Goal: Task Accomplishment & Management: Complete application form

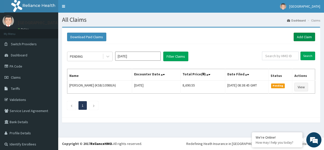
click at [301, 35] on link "Add Claim" at bounding box center [304, 37] width 22 height 9
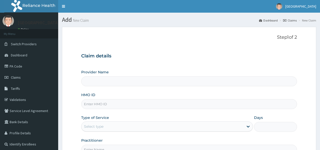
type input "[GEOGRAPHIC_DATA]"
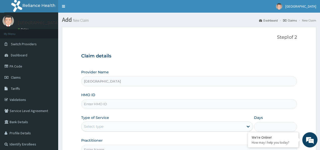
click at [139, 102] on input "HMO ID" at bounding box center [189, 104] width 216 height 10
type input "[GEOGRAPHIC_DATA]"
click at [100, 103] on input "HMO ID" at bounding box center [189, 104] width 216 height 10
click at [85, 96] on label "HMO ID" at bounding box center [88, 94] width 14 height 5
click at [85, 99] on input "HMO ID" at bounding box center [189, 104] width 216 height 10
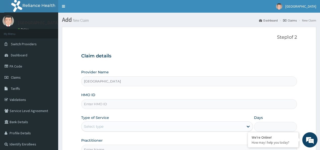
click at [112, 104] on input "HMO ID" at bounding box center [189, 104] width 216 height 10
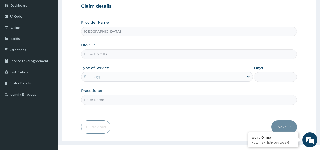
scroll to position [51, 0]
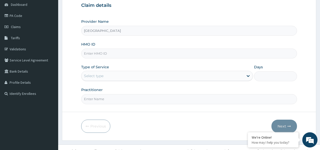
type input "c"
type input "CRH/10129/C"
drag, startPoint x: 118, startPoint y: 80, endPoint x: 118, endPoint y: 77, distance: 3.0
click at [118, 79] on div "Select type" at bounding box center [167, 76] width 172 height 10
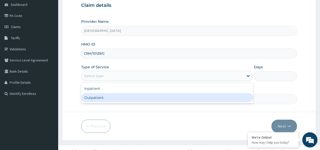
drag, startPoint x: 117, startPoint y: 99, endPoint x: 118, endPoint y: 101, distance: 2.7
click at [117, 99] on div "Outpatient" at bounding box center [167, 97] width 172 height 9
type input "1"
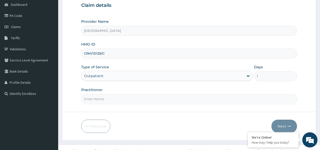
click at [120, 99] on input "Practitioner" at bounding box center [189, 99] width 216 height 10
type input "RAPHAEKL ABIADE"
click at [291, 126] on button "Next" at bounding box center [284, 126] width 26 height 13
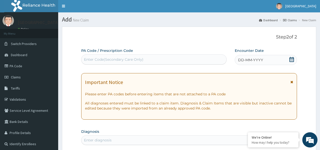
scroll to position [0, 0]
click at [293, 59] on icon at bounding box center [291, 59] width 5 height 5
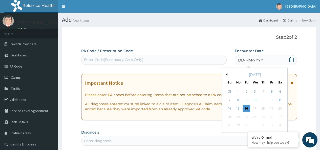
click at [227, 76] on div "[DATE]" at bounding box center [254, 74] width 61 height 5
click at [227, 74] on button "Previous Month" at bounding box center [226, 74] width 3 height 3
click at [262, 124] on div "28" at bounding box center [264, 126] width 8 height 8
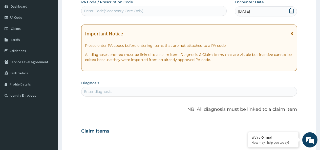
scroll to position [51, 0]
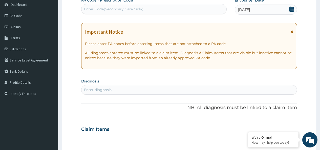
click at [145, 88] on div "Enter diagnosis" at bounding box center [188, 90] width 215 height 8
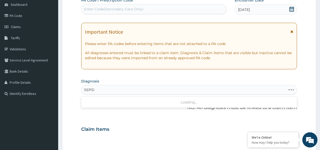
type input "SEPSIS"
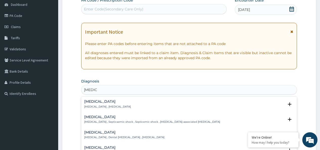
click at [107, 103] on h4 "Sepsis" at bounding box center [107, 102] width 47 height 4
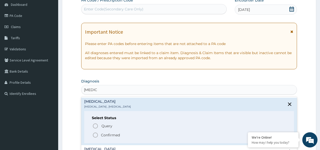
click at [113, 135] on p "Confirmed" at bounding box center [110, 135] width 19 height 5
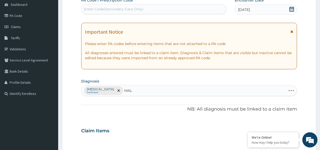
type input "MALA"
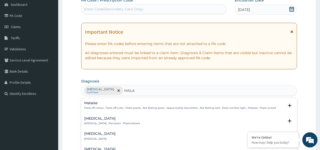
click at [100, 119] on h4 "Malaria" at bounding box center [112, 119] width 56 height 4
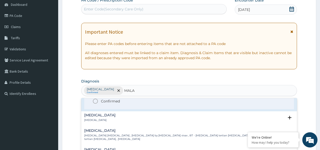
click at [105, 101] on p "Confirmed" at bounding box center [110, 101] width 19 height 5
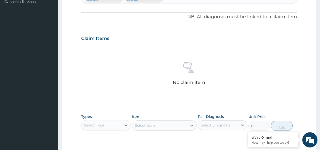
scroll to position [152, 0]
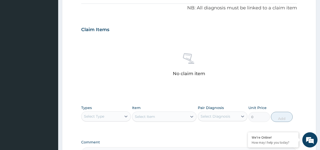
click at [101, 113] on div "Select Type" at bounding box center [101, 116] width 40 height 8
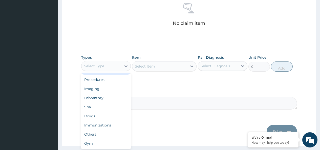
scroll to position [202, 0]
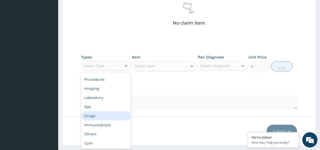
click at [101, 117] on div "Drugs" at bounding box center [106, 115] width 50 height 9
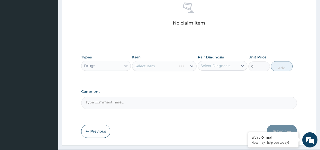
click at [150, 66] on div "Select Item" at bounding box center [164, 66] width 65 height 10
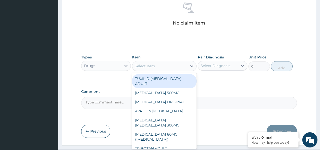
click at [146, 63] on div "Select Item" at bounding box center [145, 65] width 20 height 5
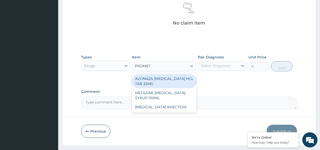
type input "PROMETH"
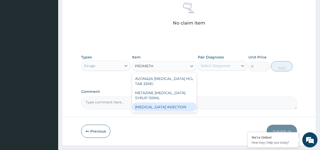
click at [175, 110] on div "PROMETHAZINE INJECTION" at bounding box center [164, 106] width 65 height 9
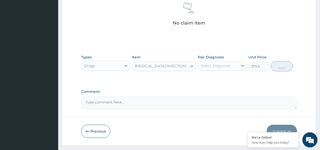
type input "379.5"
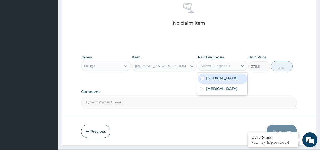
click at [228, 67] on div "Select Diagnosis" at bounding box center [216, 65] width 30 height 5
drag, startPoint x: 210, startPoint y: 77, endPoint x: 250, endPoint y: 70, distance: 40.3
click at [212, 77] on label "Sepsis" at bounding box center [221, 78] width 31 height 5
checkbox input "true"
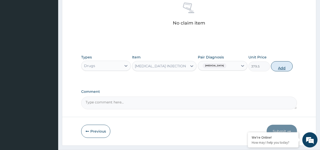
click at [278, 69] on button "Add" at bounding box center [282, 66] width 22 height 10
type input "0"
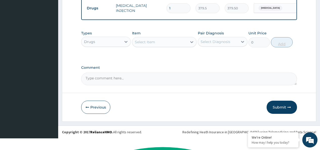
scroll to position [195, 0]
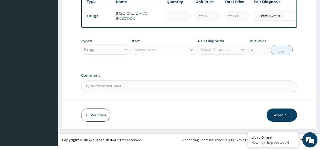
click at [151, 52] on div "Select Item" at bounding box center [145, 49] width 20 height 5
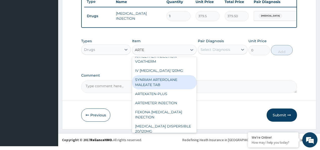
scroll to position [0, 0]
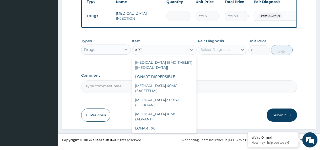
type input "ARTE"
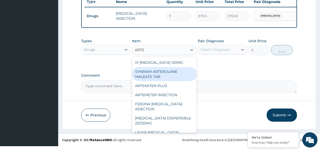
scroll to position [29, 0]
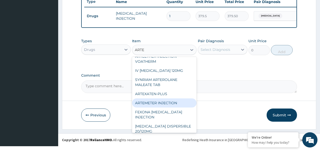
click at [168, 106] on div "ARTEMETER INJECTION" at bounding box center [164, 102] width 65 height 9
type input "1012"
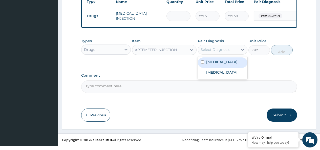
click at [206, 52] on div "Select Diagnosis" at bounding box center [216, 49] width 30 height 5
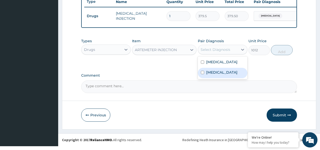
click at [207, 75] on label "Malaria" at bounding box center [221, 72] width 31 height 5
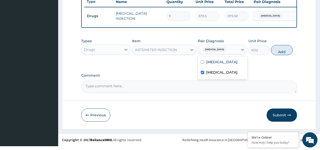
checkbox input "true"
click at [281, 52] on button "Add" at bounding box center [282, 50] width 22 height 10
type input "0"
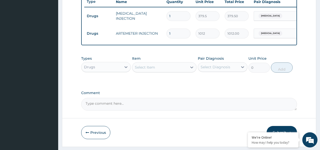
click at [155, 70] on div "Select Item" at bounding box center [145, 67] width 20 height 5
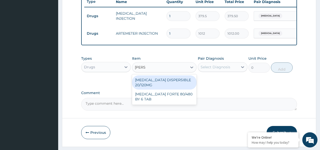
type input "COART"
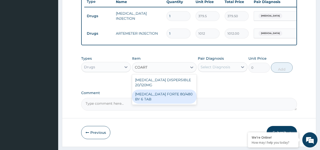
click at [177, 101] on div "COARTEM FORTE 80/480 BY 6 TAB" at bounding box center [164, 97] width 65 height 14
type input "480.7"
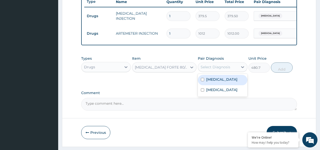
click at [213, 70] on div "Select Diagnosis" at bounding box center [216, 67] width 30 height 5
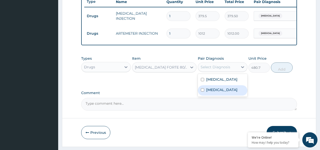
drag, startPoint x: 208, startPoint y: 95, endPoint x: 217, endPoint y: 91, distance: 10.2
click at [209, 92] on label "Malaria" at bounding box center [221, 89] width 31 height 5
checkbox input "true"
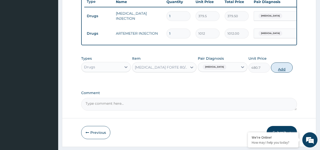
click at [277, 71] on button "Add" at bounding box center [282, 67] width 22 height 10
type input "0"
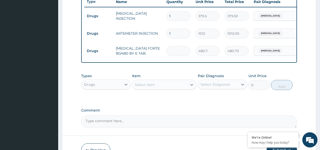
type input "0.00"
type input "6"
type input "2884.20"
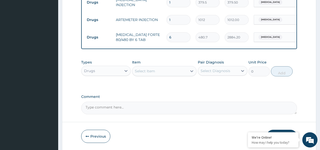
scroll to position [220, 0]
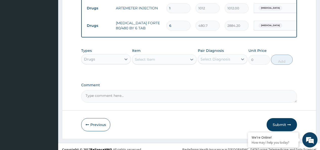
type input "6"
click at [148, 62] on div "Select Item" at bounding box center [145, 59] width 20 height 5
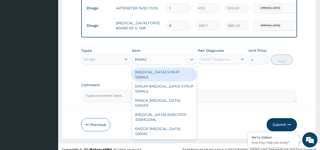
type input "PARACE"
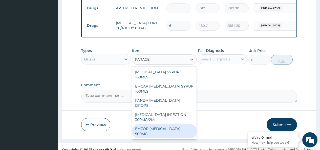
click at [173, 124] on div "EMZOR PARACETAMOL 500MG" at bounding box center [164, 131] width 65 height 14
type input "25.3"
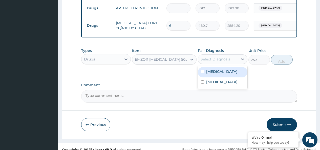
click at [212, 62] on div "Select Diagnosis" at bounding box center [216, 59] width 30 height 5
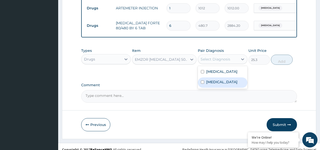
drag, startPoint x: 210, startPoint y: 85, endPoint x: 221, endPoint y: 81, distance: 11.5
click at [213, 84] on label "Malaria" at bounding box center [221, 81] width 31 height 5
checkbox input "true"
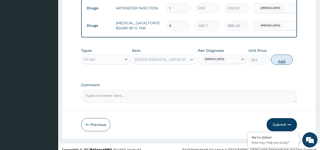
click at [282, 65] on button "Add" at bounding box center [282, 60] width 22 height 10
type input "0"
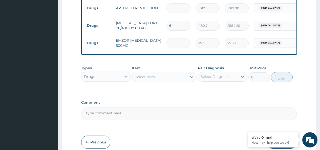
type input "19"
type input "480.70"
type input "1"
type input "25.30"
type input "18"
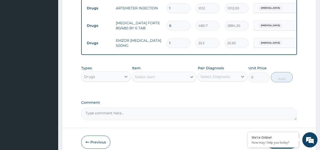
type input "455.40"
type input "18"
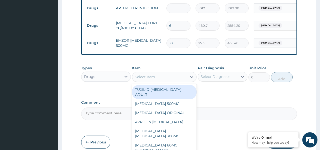
click at [168, 81] on div "Select Item" at bounding box center [159, 77] width 55 height 8
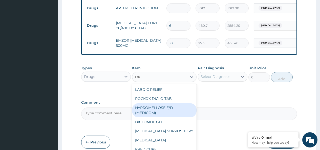
scroll to position [14, 0]
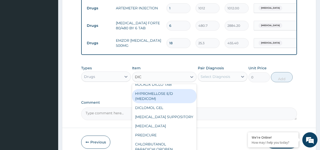
type input "DIC"
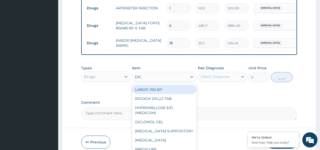
type input "DICL"
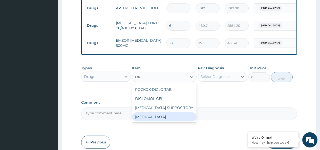
click at [162, 117] on div "DICLOFENAC" at bounding box center [164, 116] width 65 height 9
type input "632.5"
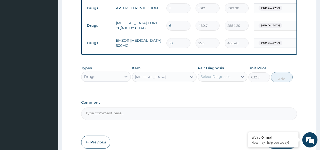
click at [185, 79] on div "DICLOFENAC" at bounding box center [159, 77] width 55 height 8
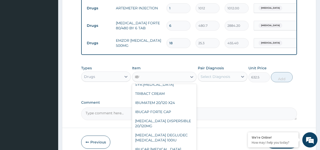
scroll to position [0, 0]
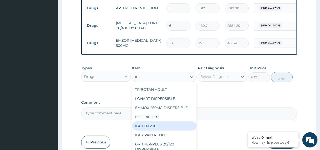
type input "I"
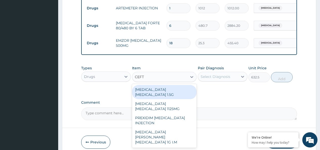
type input "CEFTR"
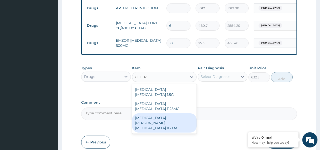
click at [185, 117] on div "ROCEPHIN CEFTRIAXONE 1G I.M" at bounding box center [164, 122] width 65 height 19
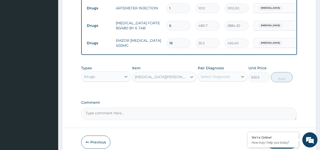
type input "8855"
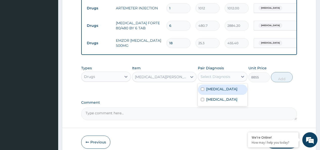
click at [226, 79] on div "Select Diagnosis" at bounding box center [216, 76] width 30 height 5
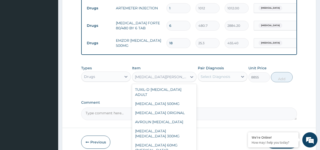
click at [184, 79] on div "ROCEPHIN CEFTRIAXONE 1G I.M" at bounding box center [161, 76] width 53 height 5
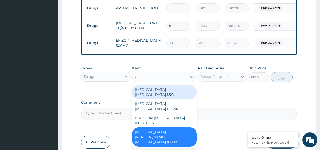
type input "CEFT"
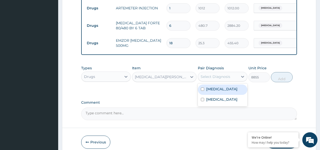
click at [217, 79] on div "Select Diagnosis" at bounding box center [216, 76] width 30 height 5
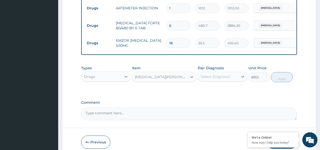
click at [179, 79] on div "ROCEPHIN CEFTRIAXONE 1G I.M" at bounding box center [161, 76] width 53 height 5
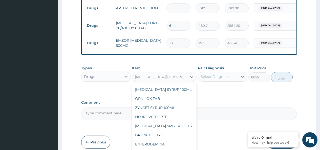
scroll to position [5972, 0]
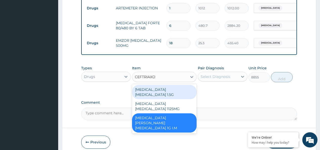
drag, startPoint x: 168, startPoint y: 88, endPoint x: 209, endPoint y: -9, distance: 105.5
type input "CEFTRIAXO"
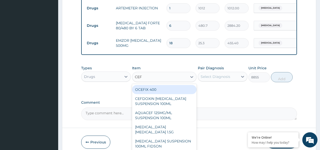
type input "CEFT"
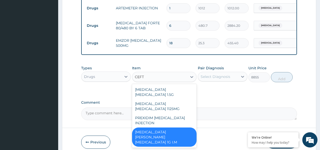
drag, startPoint x: 171, startPoint y: 132, endPoint x: 181, endPoint y: 128, distance: 10.8
click at [172, 132] on div "ROCEPHIN CEFTRIAXONE 1G I.M" at bounding box center [164, 136] width 65 height 19
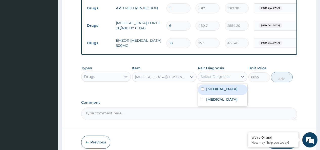
click at [209, 79] on div "Select Diagnosis" at bounding box center [216, 76] width 30 height 5
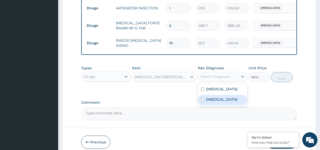
click at [209, 101] on label "Malaria" at bounding box center [221, 99] width 31 height 5
checkbox input "true"
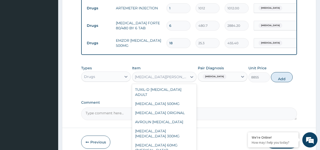
click at [165, 79] on div "ROCEPHIN CEFTRIAXONE 1G I.M" at bounding box center [161, 76] width 53 height 5
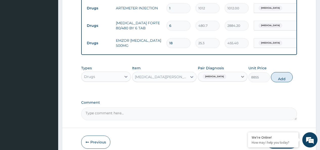
click at [153, 77] on div "ROCEPHIN CEFTRIAXONE 1G I.M" at bounding box center [159, 77] width 55 height 8
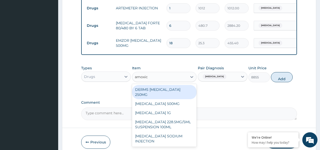
type input "amoxicl"
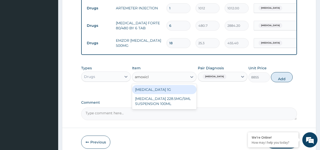
click at [164, 94] on div "CO-AMOXICLAV 1G" at bounding box center [164, 89] width 65 height 9
type input "759"
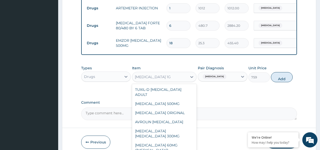
click at [171, 81] on div "CO-AMOXICLAV 1G" at bounding box center [159, 77] width 55 height 8
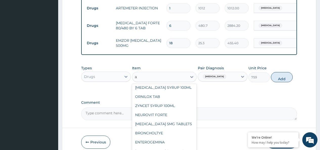
drag, startPoint x: 174, startPoint y: 101, endPoint x: 178, endPoint y: 94, distance: 7.4
click at [178, 94] on div "TUXIL-D EXPECTORANT ADULT FLUCLOXACILLIN 500MG BENYLIN ORIGINAL AVROLIN EXPECTO…" at bounding box center [164, 122] width 65 height 76
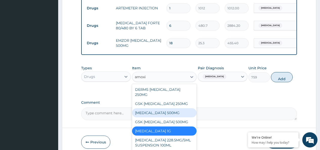
scroll to position [0, 0]
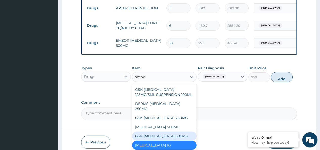
type input "amoxi"
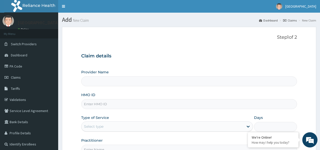
type input "[GEOGRAPHIC_DATA]"
click at [103, 107] on input "HMO ID" at bounding box center [189, 104] width 216 height 10
type input "PNR/10007/A"
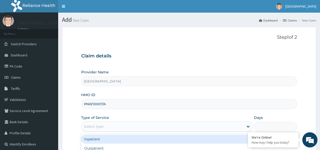
click at [91, 128] on div "Select type" at bounding box center [93, 126] width 19 height 5
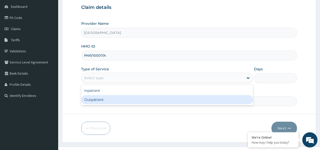
scroll to position [51, 0]
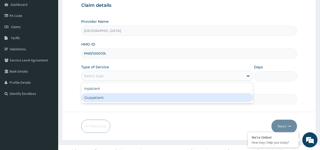
click at [96, 96] on div "Outpatient" at bounding box center [167, 97] width 172 height 9
type input "1"
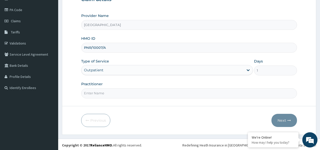
scroll to position [58, 0]
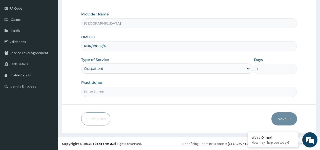
click at [103, 88] on input "Practitioner" at bounding box center [189, 92] width 216 height 10
type input "ADEBISI ADEWALE"
click at [287, 119] on icon "button" at bounding box center [289, 119] width 4 height 4
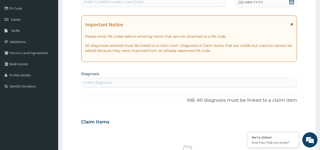
click at [293, 3] on icon at bounding box center [291, 1] width 5 height 5
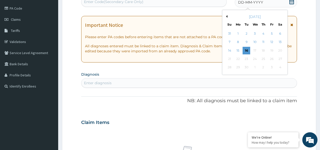
click at [227, 17] on button "Previous Month" at bounding box center [226, 16] width 3 height 3
click at [246, 51] on div "12" at bounding box center [247, 51] width 8 height 8
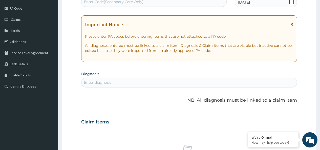
click at [120, 83] on div "Enter diagnosis" at bounding box center [188, 82] width 215 height 8
type input "SCREENING"
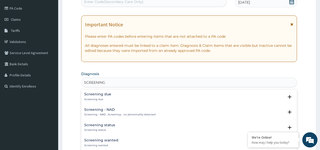
click at [100, 99] on p "Screening due" at bounding box center [97, 100] width 27 height 4
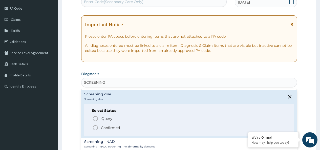
click at [108, 126] on p "Confirmed" at bounding box center [110, 127] width 19 height 5
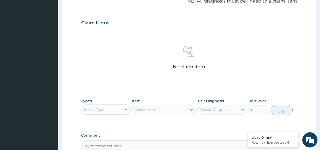
scroll to position [159, 0]
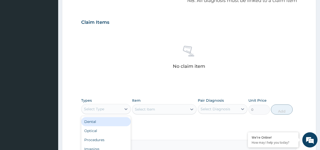
click at [97, 110] on div "Select Type" at bounding box center [94, 108] width 20 height 5
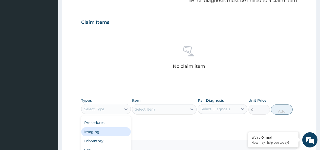
scroll to position [0, 0]
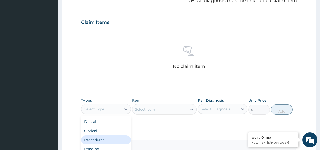
click at [106, 139] on div "Procedures" at bounding box center [106, 139] width 50 height 9
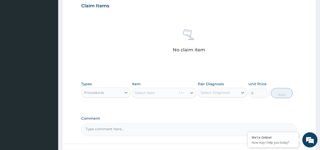
scroll to position [184, 0]
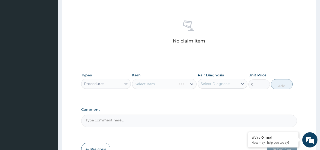
click at [149, 85] on div "Select Item" at bounding box center [164, 84] width 65 height 10
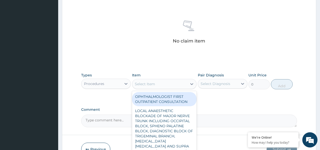
click at [160, 82] on div "Select Item" at bounding box center [159, 84] width 55 height 8
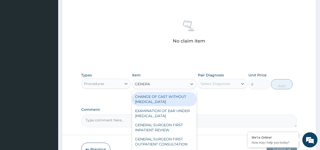
type input "GENERAL"
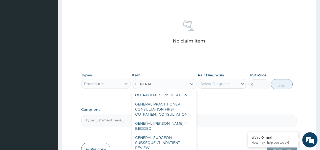
scroll to position [51, 0]
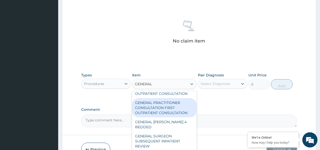
click at [162, 108] on div "GENERAL PRACTITIONER CONSULTATION FIRST OUTPATIENT CONSULTATION" at bounding box center [164, 107] width 65 height 19
type input "3795"
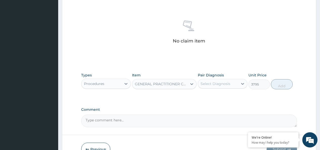
click at [222, 83] on div "Select Diagnosis" at bounding box center [216, 83] width 30 height 5
click at [223, 95] on label "Screening due" at bounding box center [219, 96] width 27 height 5
checkbox input "true"
click at [278, 87] on button "Add" at bounding box center [282, 84] width 22 height 10
type input "0"
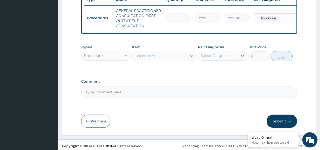
scroll to position [202, 0]
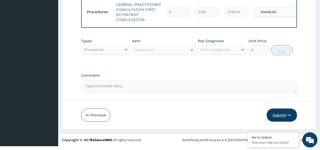
click at [284, 118] on button "Submit" at bounding box center [282, 115] width 30 height 13
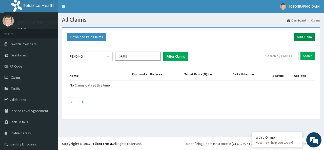
click at [301, 33] on link "Add Claim" at bounding box center [304, 37] width 22 height 9
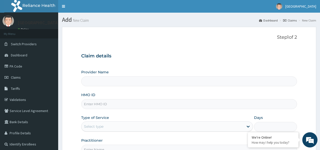
click at [101, 103] on input "HMO ID" at bounding box center [189, 104] width 216 height 10
type input "[GEOGRAPHIC_DATA]"
click at [28, 24] on p "[GEOGRAPHIC_DATA]" at bounding box center [39, 22] width 42 height 5
click at [98, 105] on input "VA" at bounding box center [189, 104] width 216 height 10
type input "VA/10001/A"
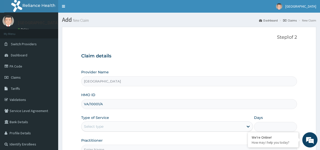
click at [104, 128] on div "Select type" at bounding box center [162, 126] width 162 height 8
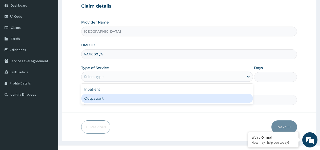
scroll to position [51, 0]
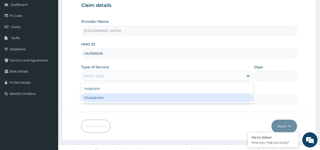
click at [97, 96] on div "Outpatient" at bounding box center [167, 97] width 172 height 9
type input "1"
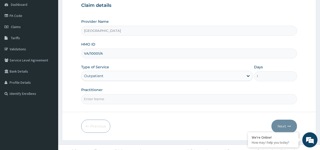
click at [101, 99] on input "Practitioner" at bounding box center [189, 99] width 216 height 10
drag, startPoint x: 101, startPoint y: 99, endPoint x: 99, endPoint y: 97, distance: 3.6
click at [99, 97] on input "OLAIFE OLLUWATOBI" at bounding box center [189, 99] width 216 height 10
type input "OLAIFE OLUWATOBILOBA"
click at [287, 126] on button "Next" at bounding box center [284, 126] width 26 height 13
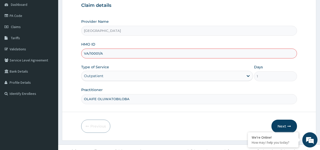
click at [88, 53] on input "VA/10001/A" at bounding box center [189, 54] width 216 height 10
type input "VAC/10001/A"
click at [283, 123] on button "Next" at bounding box center [284, 126] width 26 height 13
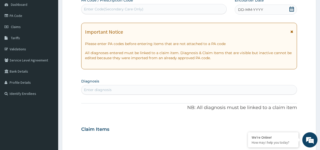
click at [291, 11] on icon at bounding box center [291, 9] width 5 height 5
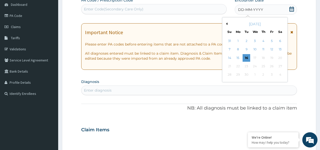
click at [226, 25] on div "[DATE]" at bounding box center [254, 24] width 61 height 5
click at [227, 24] on button "Previous Month" at bounding box center [226, 24] width 3 height 3
click at [264, 57] on div "14" at bounding box center [264, 58] width 8 height 8
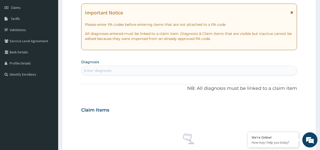
scroll to position [101, 0]
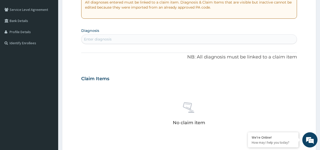
click at [133, 41] on div "Enter diagnosis" at bounding box center [188, 39] width 215 height 8
click at [132, 40] on div "Enter diagnosis" at bounding box center [188, 39] width 215 height 8
click at [122, 38] on div "Enter diagnosis" at bounding box center [188, 39] width 215 height 8
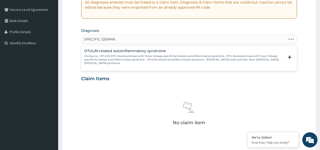
click at [114, 60] on p "Otulipenia , OTULIN (OTU deubiquitinase with linear linkage specificity) relate…" at bounding box center [184, 59] width 200 height 11
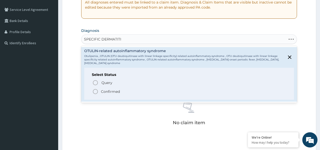
type input "SPECIFIC DERMATITIS"
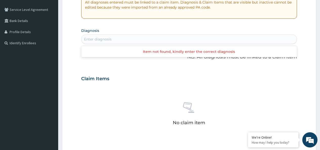
click at [132, 37] on div "Enter diagnosis" at bounding box center [188, 39] width 215 height 8
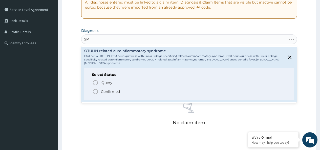
type input "S"
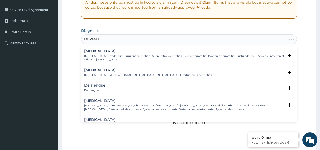
type input "DERMATI"
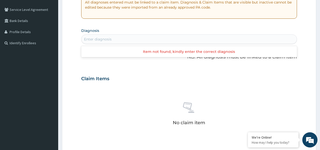
click at [119, 41] on div "Enter diagnosis" at bounding box center [188, 39] width 215 height 8
type input "T"
type input "DERMA"
click at [118, 43] on div "Enter diagnosis" at bounding box center [188, 39] width 215 height 8
type input "T"
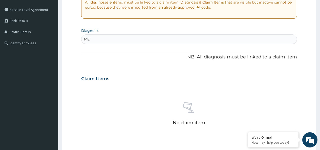
type input "M"
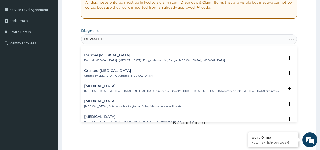
scroll to position [271, 0]
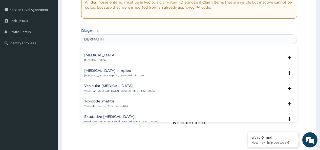
type input "DERMATIT"
click at [149, 73] on div "Erythema simplex Erythema simplex , Dermatitis simplex" at bounding box center [189, 73] width 210 height 9
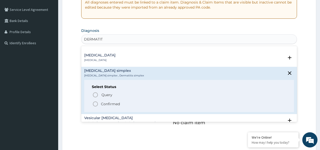
click at [134, 56] on div "Coral dermatitis Coral dermatitis" at bounding box center [189, 57] width 210 height 9
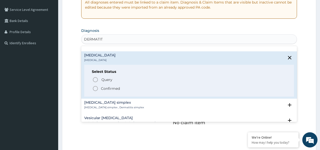
click at [111, 86] on p "Confirmed" at bounding box center [110, 88] width 19 height 5
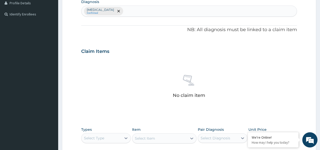
scroll to position [202, 0]
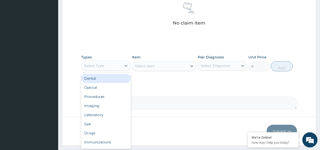
click at [112, 63] on div "Select Type" at bounding box center [101, 66] width 40 height 8
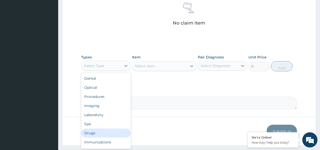
click at [102, 133] on div "Drugs" at bounding box center [106, 132] width 50 height 9
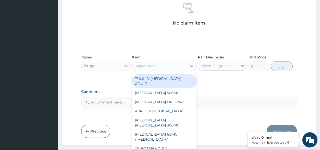
click at [148, 68] on div "Select Item" at bounding box center [145, 65] width 20 height 5
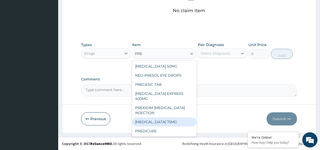
scroll to position [18, 0]
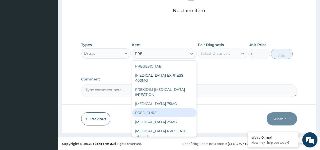
type input "PRE"
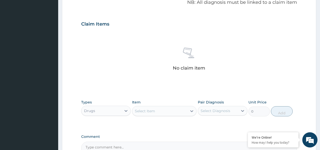
scroll to position [189, 0]
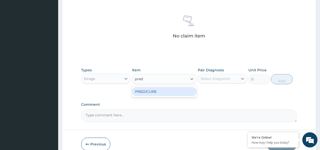
type input "pre"
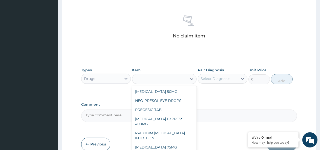
click at [152, 79] on div "pre" at bounding box center [159, 79] width 55 height 8
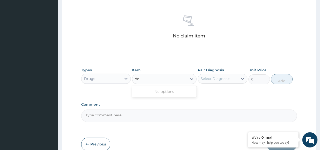
type input "d"
type input "pred"
click at [151, 80] on div "Select Item" at bounding box center [159, 79] width 55 height 8
click at [151, 80] on div "Select Item" at bounding box center [145, 78] width 20 height 5
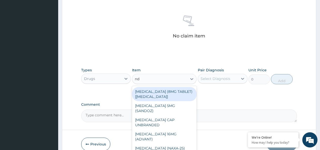
type input "n"
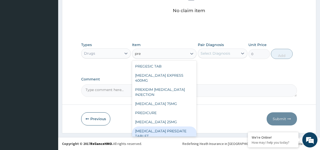
scroll to position [0, 0]
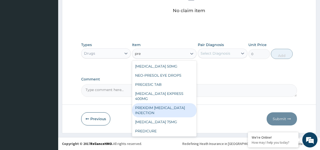
type input "pre"
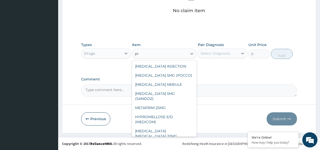
type input "p"
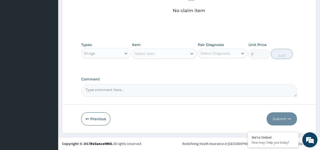
type input "]"
type input "999.35"
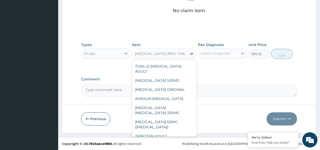
click at [189, 53] on icon at bounding box center [191, 53] width 5 height 5
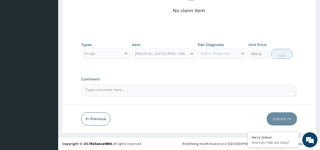
click at [169, 53] on div "[MEDICAL_DATA] (8MG TABLET) [[MEDICAL_DATA]]" at bounding box center [161, 53] width 53 height 5
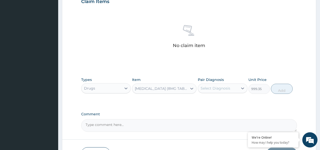
scroll to position [114, 0]
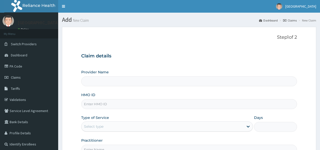
type input "[GEOGRAPHIC_DATA]"
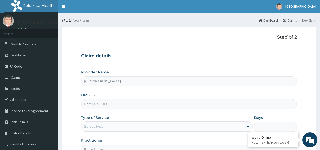
scroll to position [58, 0]
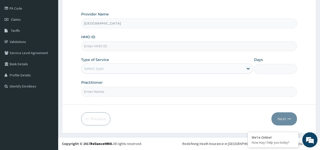
click at [116, 46] on input "HMO ID" at bounding box center [189, 46] width 216 height 10
type input "HIA/10606/A"
click at [120, 70] on div "Select type" at bounding box center [162, 69] width 162 height 8
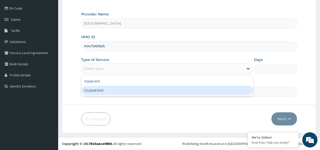
click at [113, 88] on div "Outpatient" at bounding box center [167, 90] width 172 height 9
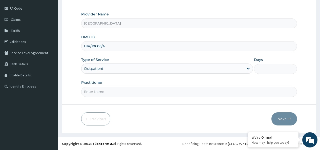
type input "1"
click at [116, 90] on input "Practitioner" at bounding box center [189, 92] width 216 height 10
drag, startPoint x: 116, startPoint y: 90, endPoint x: 92, endPoint y: 55, distance: 42.9
click at [92, 55] on div "Provider Name Dialyzer Medical Centre HMO ID HIA/10606/A Type of Service Outpat…" at bounding box center [189, 54] width 216 height 85
type input "EZEKIEL JOY"
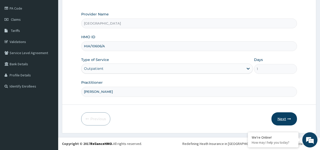
click at [283, 118] on button "Next" at bounding box center [284, 118] width 26 height 13
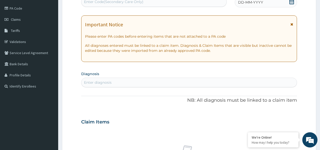
click at [291, 3] on icon at bounding box center [291, 1] width 5 height 5
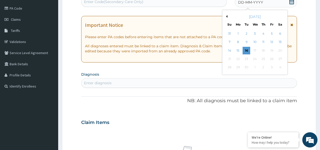
click at [228, 17] on div "[DATE]" at bounding box center [254, 16] width 61 height 5
click at [227, 16] on button "Previous Month" at bounding box center [226, 16] width 3 height 3
click at [264, 60] on div "21" at bounding box center [264, 59] width 8 height 8
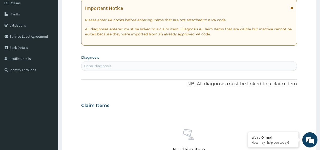
scroll to position [83, 0]
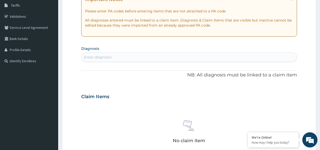
click at [131, 59] on div "Enter diagnosis" at bounding box center [188, 57] width 215 height 8
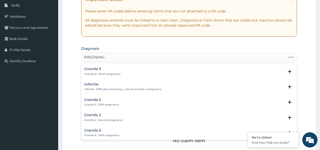
type input "PREGNANCY"
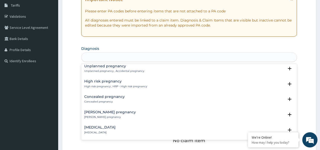
scroll to position [0, 0]
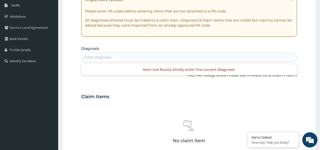
drag, startPoint x: 115, startPoint y: 55, endPoint x: 83, endPoint y: 55, distance: 32.1
click at [83, 55] on div "Enter diagnosis" at bounding box center [188, 57] width 215 height 8
click at [98, 59] on div "Enter diagnosis" at bounding box center [98, 57] width 28 height 5
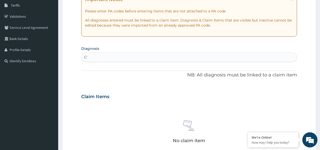
type input "C"
type input "W"
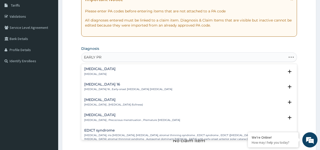
type input "EARLY PRE"
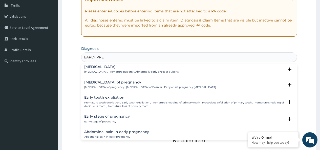
scroll to position [25, 0]
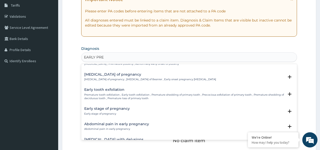
click at [114, 112] on p "Early stage of pregnancy" at bounding box center [107, 114] width 46 height 4
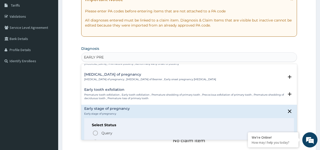
scroll to position [76, 0]
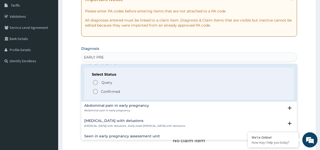
click at [104, 91] on p "Confirmed" at bounding box center [110, 91] width 19 height 5
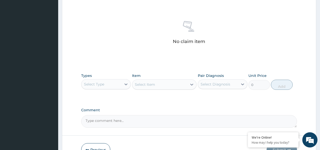
scroll to position [184, 0]
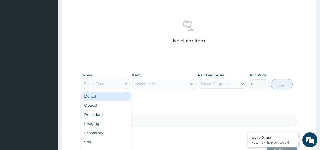
click at [103, 84] on div "Select Type" at bounding box center [94, 83] width 20 height 5
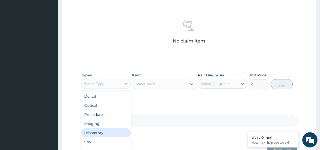
scroll to position [17, 0]
click at [100, 132] on div "Drugs" at bounding box center [106, 133] width 50 height 9
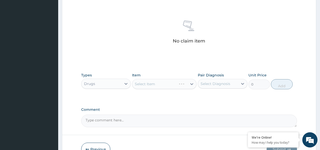
click at [160, 81] on div "Select Item" at bounding box center [164, 84] width 65 height 10
click at [159, 85] on div "Select Item" at bounding box center [164, 84] width 65 height 10
click at [159, 86] on div "Select Item" at bounding box center [164, 84] width 65 height 10
click at [160, 84] on div "Select Item" at bounding box center [164, 84] width 65 height 10
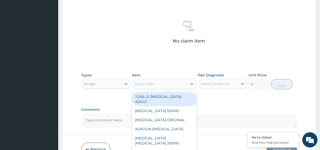
click at [158, 82] on div "Select Item" at bounding box center [159, 84] width 55 height 8
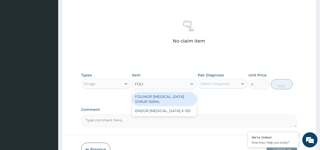
type input "FOLIC"
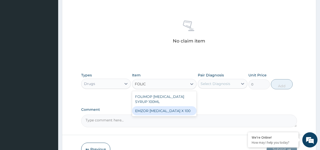
click at [163, 112] on div "EMZOR [MEDICAL_DATA] X 100" at bounding box center [164, 110] width 65 height 9
type input "25.3"
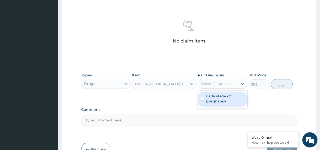
click at [213, 81] on div "Select Diagnosis" at bounding box center [218, 84] width 40 height 8
drag, startPoint x: 215, startPoint y: 99, endPoint x: 250, endPoint y: 100, distance: 35.7
click at [217, 99] on label "Early stage of pregnancy" at bounding box center [225, 99] width 38 height 10
checkbox input "true"
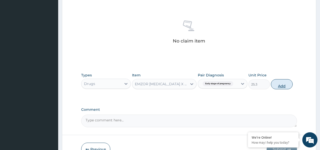
click at [275, 84] on button "Add" at bounding box center [282, 84] width 22 height 10
type input "0"
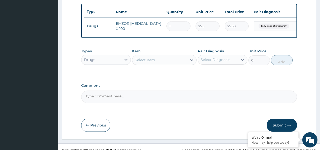
type input "14"
type input "354.20"
type input "14"
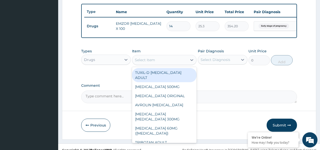
click at [174, 63] on div "Select Item" at bounding box center [159, 60] width 55 height 8
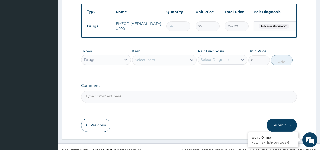
click at [173, 63] on div "Select Item" at bounding box center [159, 60] width 55 height 8
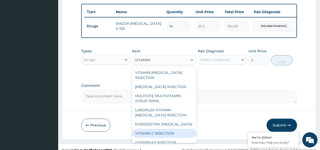
scroll to position [23, 0]
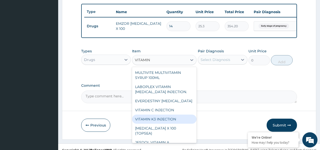
type input "VITAMIN"
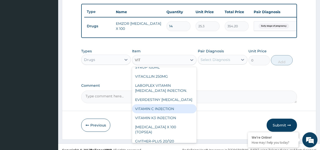
scroll to position [51, 0]
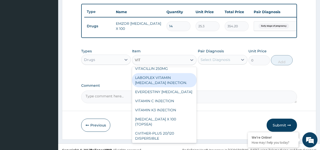
type input "VIT"
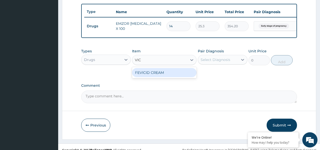
type input "VI"
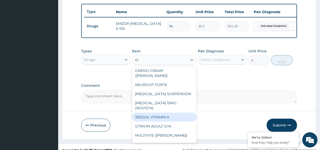
scroll to position [304, 0]
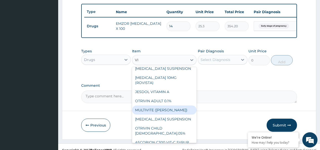
click at [165, 111] on div "MULTIVITE ([PERSON_NAME])" at bounding box center [164, 109] width 65 height 9
type input "25.3"
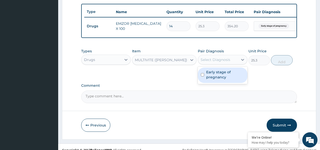
click at [208, 62] on div "Select Diagnosis" at bounding box center [216, 59] width 30 height 5
click at [210, 78] on label "Early stage of pregnancy" at bounding box center [225, 75] width 38 height 10
checkbox input "true"
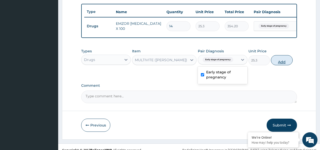
click at [282, 65] on button "Add" at bounding box center [282, 60] width 22 height 10
type input "0"
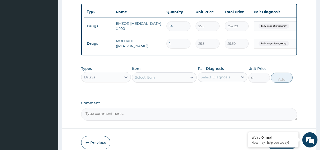
type input "14"
type input "354.20"
type input "14"
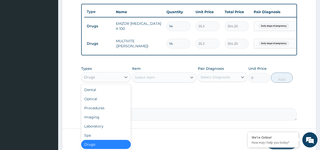
click at [99, 81] on div "Drugs" at bounding box center [101, 77] width 40 height 8
click at [104, 111] on div "Procedures" at bounding box center [106, 107] width 50 height 9
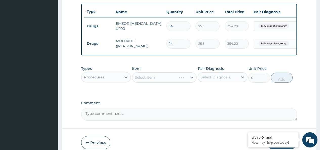
click at [152, 79] on div "Select Item" at bounding box center [164, 77] width 65 height 10
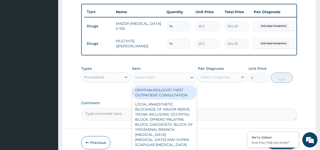
click at [151, 80] on div "Select Item" at bounding box center [145, 77] width 20 height 5
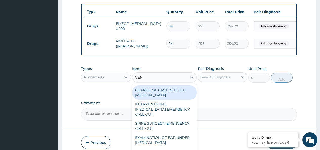
type input "GENE"
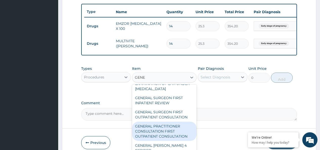
scroll to position [25, 0]
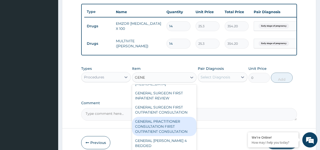
drag, startPoint x: 171, startPoint y: 131, endPoint x: 182, endPoint y: 124, distance: 13.2
click at [171, 131] on div "GENERAL PRACTITIONER CONSULTATION FIRST OUTPATIENT CONSULTATION" at bounding box center [164, 126] width 65 height 19
type input "3795"
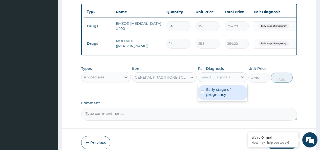
click at [223, 80] on div "Select Diagnosis" at bounding box center [216, 77] width 30 height 5
drag, startPoint x: 224, startPoint y: 96, endPoint x: 245, endPoint y: 91, distance: 22.3
click at [225, 96] on label "Early stage of pregnancy" at bounding box center [225, 92] width 38 height 10
checkbox input "true"
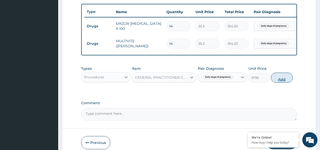
click at [276, 82] on button "Add" at bounding box center [282, 78] width 22 height 10
type input "0"
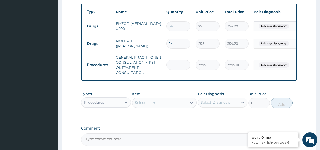
click at [104, 106] on div "Procedures" at bounding box center [101, 102] width 40 height 8
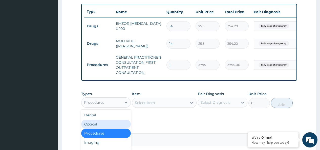
scroll to position [17, 0]
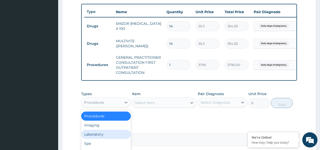
click at [104, 137] on div "Laboratory" at bounding box center [106, 134] width 50 height 9
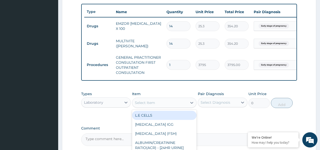
click at [164, 106] on div "Select Item" at bounding box center [159, 103] width 55 height 8
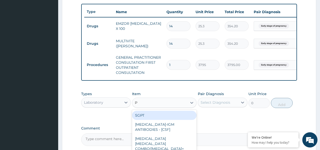
click at [164, 106] on div "P P" at bounding box center [159, 103] width 55 height 8
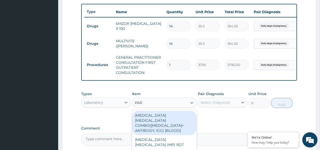
type input "PARA"
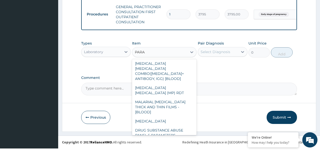
scroll to position [0, 0]
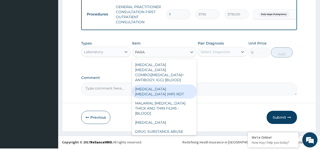
click at [172, 87] on div "MALARIA PARASITE (MP) RDT" at bounding box center [164, 91] width 65 height 14
type input "1725"
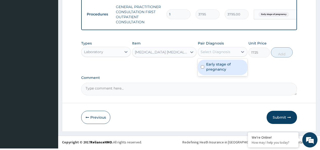
click at [216, 54] on div "Select Diagnosis" at bounding box center [216, 51] width 30 height 5
click at [217, 70] on label "Early stage of pregnancy" at bounding box center [225, 67] width 38 height 10
checkbox input "true"
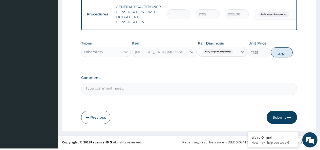
click at [277, 57] on button "Add" at bounding box center [282, 52] width 22 height 10
type input "0"
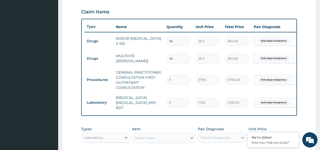
scroll to position [159, 0]
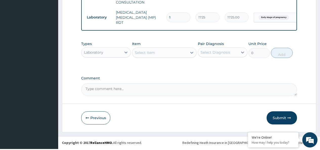
click at [282, 118] on button "Submit" at bounding box center [282, 117] width 30 height 13
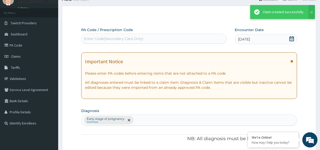
scroll to position [255, 0]
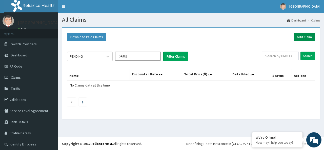
click at [307, 36] on link "Add Claim" at bounding box center [304, 37] width 22 height 9
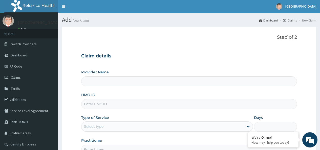
click at [101, 103] on input "HMO ID" at bounding box center [189, 104] width 216 height 10
type input "[GEOGRAPHIC_DATA]"
click at [110, 103] on input "CYA/" at bounding box center [189, 104] width 216 height 10
type input "CYA/I0497/C"
click at [103, 126] on div "Select type" at bounding box center [93, 126] width 19 height 5
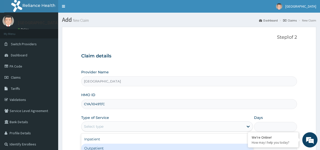
click at [98, 146] on div "Outpatient" at bounding box center [167, 148] width 172 height 9
type input "1"
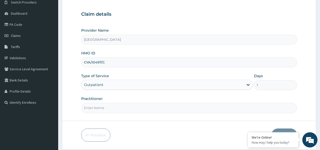
scroll to position [51, 0]
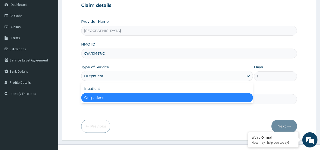
click at [107, 77] on div "Outpatient" at bounding box center [162, 76] width 162 height 8
click at [106, 98] on div "Outpatient" at bounding box center [167, 97] width 172 height 9
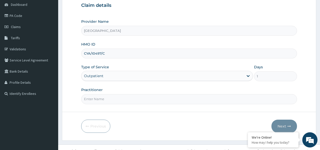
click at [97, 101] on input "Practitioner" at bounding box center [189, 99] width 216 height 10
type input "[PERSON_NAME]"
click at [289, 127] on icon "button" at bounding box center [289, 126] width 4 height 4
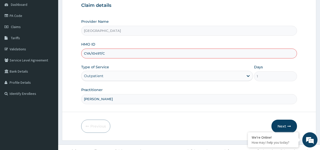
click at [124, 55] on input "CYA/I0497/C" at bounding box center [189, 54] width 216 height 10
click at [286, 128] on button "Next" at bounding box center [284, 126] width 26 height 13
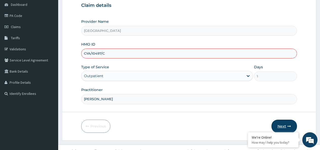
click at [286, 128] on button "Next" at bounding box center [284, 126] width 26 height 13
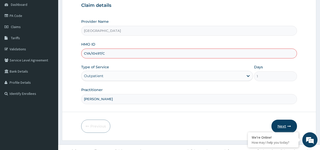
click at [286, 128] on button "Next" at bounding box center [284, 126] width 26 height 13
drag, startPoint x: 113, startPoint y: 51, endPoint x: 81, endPoint y: 52, distance: 31.4
click at [81, 52] on div "CYA/I0497/C" at bounding box center [189, 54] width 216 height 10
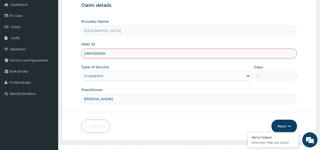
type input "CRH/10010/A"
drag, startPoint x: 117, startPoint y: 100, endPoint x: 68, endPoint y: 100, distance: 48.6
click at [68, 100] on form "Step 1 of 2 Claim details Provider Name Dialyzer Medical Centre HMO ID CRH/1001…" at bounding box center [189, 58] width 254 height 164
type input "[PERSON_NAME]"
click at [289, 125] on icon "button" at bounding box center [289, 126] width 4 height 4
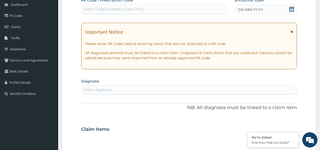
click at [291, 9] on icon at bounding box center [291, 9] width 5 height 5
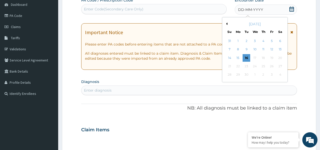
click at [227, 23] on button "Previous Month" at bounding box center [226, 24] width 3 height 3
click at [231, 75] on div "24" at bounding box center [230, 75] width 8 height 8
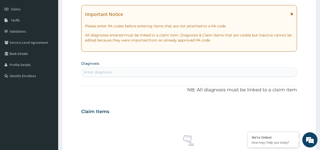
scroll to position [76, 0]
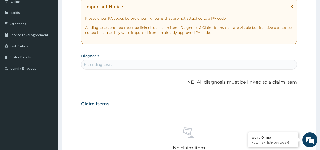
click at [102, 63] on div "Enter diagnosis" at bounding box center [98, 64] width 28 height 5
type input "MALAR"
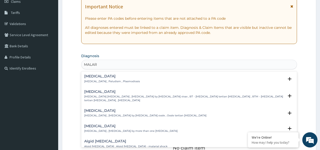
click at [126, 77] on div "Malaria Malaria , Paludism , Plasmodiosis" at bounding box center [189, 78] width 210 height 9
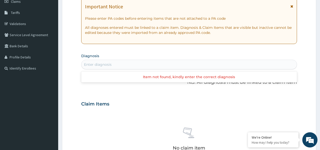
click at [145, 63] on div "Enter diagnosis" at bounding box center [188, 64] width 215 height 8
click at [120, 64] on div "Enter diagnosis" at bounding box center [188, 64] width 215 height 8
type input "MALAR"
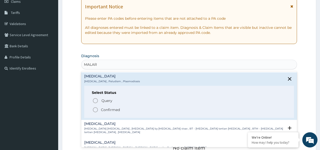
click at [109, 109] on p "Confirmed" at bounding box center [110, 109] width 19 height 5
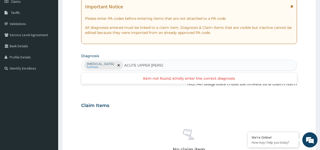
type input "ACUTE UPPER TRAC"
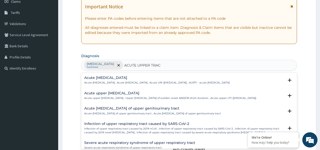
click at [131, 95] on h4 "Acute upper urinary tract infection" at bounding box center [170, 93] width 172 height 4
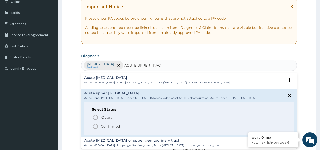
click at [118, 129] on p "Confirmed" at bounding box center [110, 126] width 19 height 5
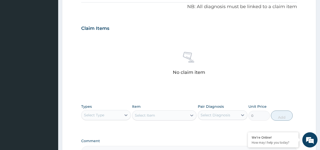
scroll to position [177, 0]
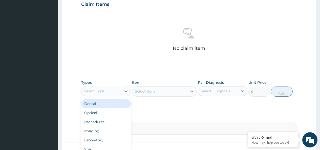
click at [97, 93] on div "Select Type" at bounding box center [94, 91] width 20 height 5
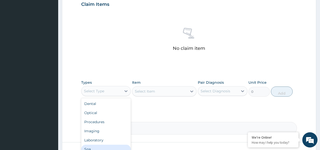
scroll to position [17, 0]
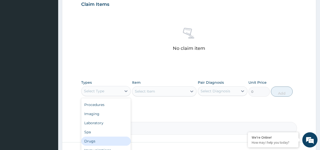
click at [100, 141] on div "Drugs" at bounding box center [106, 141] width 50 height 9
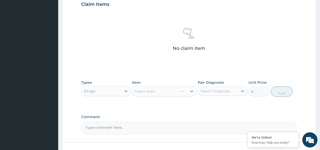
click at [147, 90] on div "Select Item" at bounding box center [164, 91] width 65 height 10
click at [149, 91] on div "Select Item" at bounding box center [164, 91] width 65 height 10
click at [148, 90] on div "Select Item" at bounding box center [145, 91] width 20 height 5
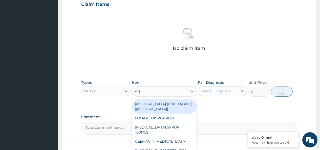
type input "ARTE"
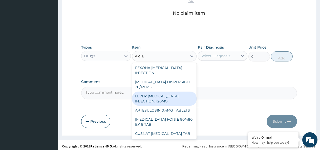
scroll to position [215, 0]
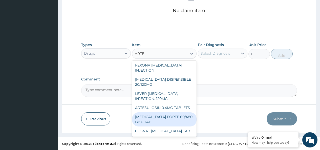
click at [178, 119] on div "[MEDICAL_DATA] FORTE 80/480 BY 6 TAB" at bounding box center [164, 119] width 65 height 14
type input "480.7"
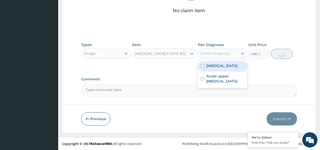
click at [217, 55] on div "Select Diagnosis" at bounding box center [216, 53] width 30 height 5
click at [219, 68] on label "Malaria" at bounding box center [221, 65] width 31 height 5
checkbox input "true"
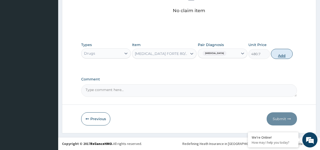
click at [275, 54] on button "Add" at bounding box center [282, 54] width 22 height 10
type input "0"
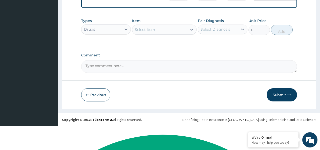
scroll to position [195, 0]
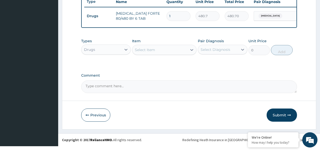
type input "0.00"
type input "6"
type input "2884.20"
type input "6"
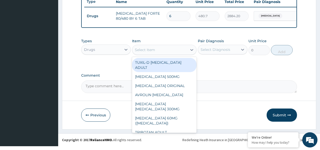
click at [168, 50] on div "Select Item" at bounding box center [159, 50] width 55 height 8
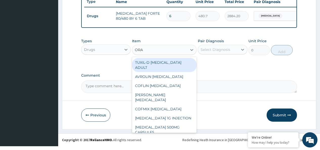
type input "ORAL"
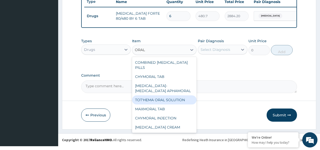
click at [171, 102] on div "TOT'HEMA ORAL SOLUTION" at bounding box center [164, 99] width 65 height 9
type input "759"
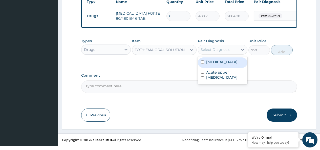
click at [209, 52] on div "Select Diagnosis" at bounding box center [216, 49] width 30 height 5
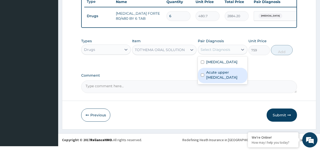
click at [216, 79] on label "Acute upper urinary tract infection" at bounding box center [225, 75] width 38 height 10
checkbox input "true"
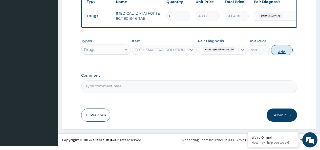
click at [278, 55] on button "Add" at bounding box center [282, 50] width 22 height 10
type input "0"
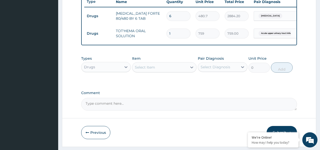
type input "0.00"
type input "2"
type input "1518.00"
type input "2"
click at [158, 70] on div "Select Item" at bounding box center [159, 67] width 55 height 8
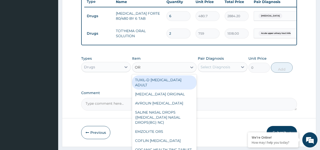
type input "ORS"
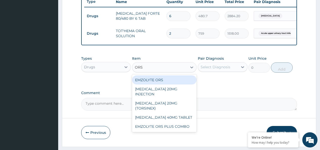
click at [164, 83] on div "EMZOLYTE ORS" at bounding box center [164, 79] width 65 height 9
type input "506"
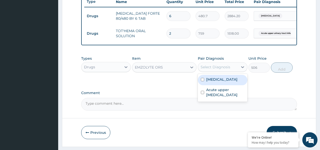
click at [224, 70] on div "Select Diagnosis" at bounding box center [216, 67] width 30 height 5
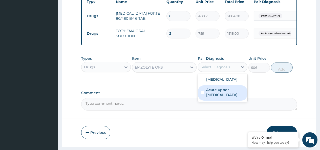
drag, startPoint x: 223, startPoint y: 97, endPoint x: 234, endPoint y: 94, distance: 10.9
click at [224, 97] on label "Acute upper urinary tract infection" at bounding box center [225, 92] width 38 height 10
checkbox input "true"
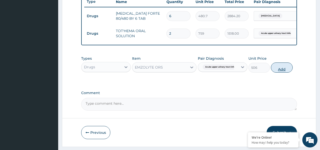
click at [280, 72] on button "Add" at bounding box center [282, 67] width 22 height 10
type input "0"
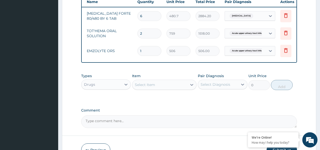
scroll to position [0, 38]
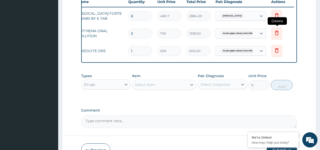
click at [276, 32] on icon at bounding box center [277, 33] width 4 height 5
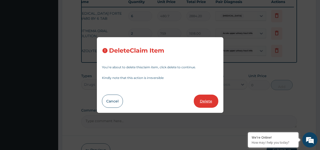
click at [208, 101] on button "Delete" at bounding box center [206, 101] width 25 height 13
type input "1"
type input "506"
type input "506.00"
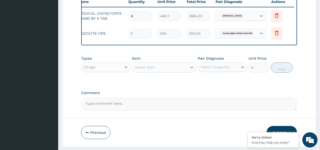
click at [135, 33] on input "1" at bounding box center [140, 34] width 24 height 10
type input "0.00"
type input "2"
type input "1012.00"
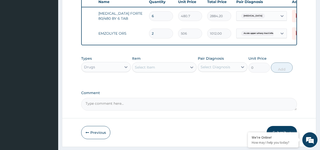
scroll to position [0, 11]
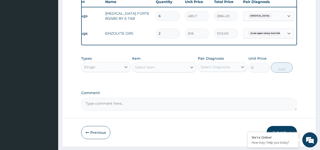
type input "2"
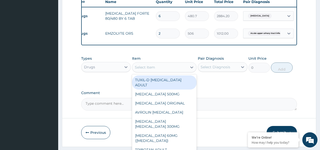
drag, startPoint x: 153, startPoint y: 66, endPoint x: 156, endPoint y: 68, distance: 4.0
click at [153, 62] on div "Item option EMZOLYTE ORS, selected. option TUXIL-D EXPECTORANT ADULT focused, 1…" at bounding box center [164, 64] width 65 height 17
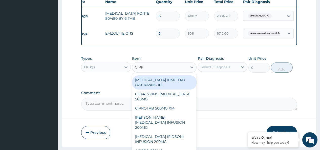
type input "CIPRO"
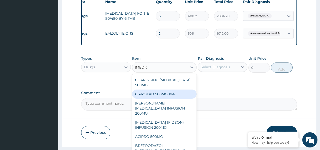
click at [168, 98] on div "CIPROTAB 500MG X14" at bounding box center [164, 94] width 65 height 9
type input "341.55"
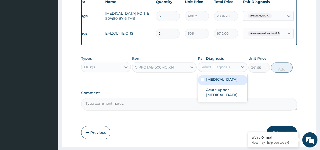
click at [218, 70] on div "Select Diagnosis" at bounding box center [216, 67] width 30 height 5
drag, startPoint x: 212, startPoint y: 73, endPoint x: 213, endPoint y: 75, distance: 3.0
click at [212, 70] on div "Select Diagnosis" at bounding box center [216, 67] width 30 height 5
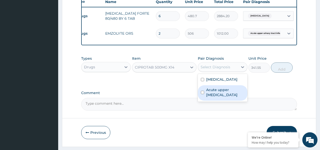
click at [219, 95] on label "Acute upper urinary tract infection" at bounding box center [225, 92] width 38 height 10
checkbox input "true"
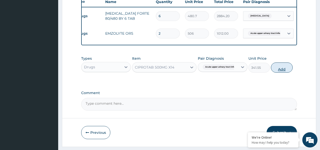
click at [282, 73] on button "Add" at bounding box center [282, 67] width 22 height 10
type input "0"
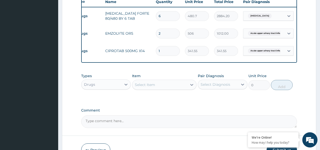
type input "10"
type input "3415.50"
type input "10"
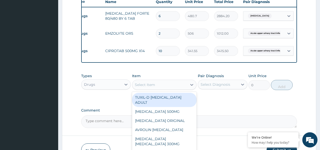
click at [165, 86] on div "Select Item" at bounding box center [159, 85] width 55 height 8
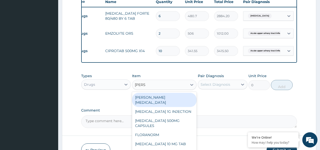
type input "LORAT"
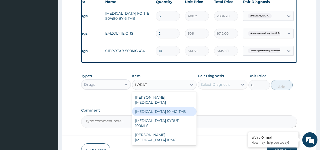
click at [160, 111] on div "[MEDICAL_DATA] 10 MG TAB" at bounding box center [164, 111] width 65 height 9
type input "63.25"
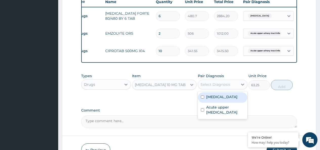
click at [206, 87] on div "Select Diagnosis" at bounding box center [216, 84] width 30 height 5
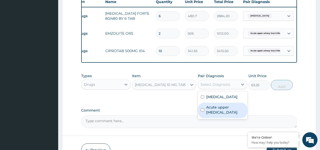
drag, startPoint x: 231, startPoint y: 116, endPoint x: 282, endPoint y: 97, distance: 53.5
click at [235, 115] on label "Acute upper urinary tract infection" at bounding box center [225, 110] width 38 height 10
checkbox input "true"
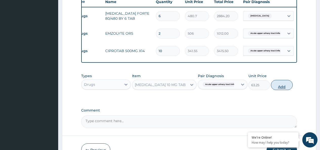
click at [281, 90] on button "Add" at bounding box center [282, 85] width 22 height 10
type input "0"
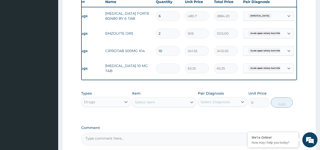
type input "0.00"
type input "3"
type input "189.75"
type input "3"
click at [137, 105] on div "Select Item" at bounding box center [145, 102] width 20 height 5
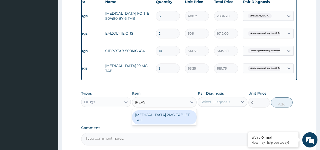
type input "LOPER"
click at [169, 118] on div "LOPERAMIDE 2MG TABLET TAB" at bounding box center [164, 117] width 65 height 14
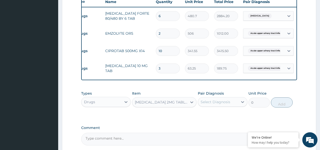
type input "94.875"
click at [218, 104] on div "Select Diagnosis" at bounding box center [216, 101] width 30 height 5
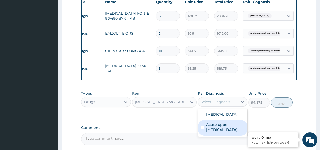
drag, startPoint x: 222, startPoint y: 130, endPoint x: 246, endPoint y: 119, distance: 26.4
click at [222, 130] on label "Acute upper urinary tract infection" at bounding box center [225, 127] width 38 height 10
checkbox input "true"
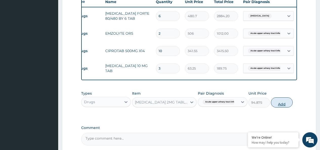
click at [283, 105] on button "Add" at bounding box center [282, 102] width 22 height 10
type input "0"
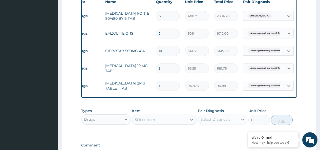
click at [200, 88] on input "94.875" at bounding box center [197, 86] width 24 height 10
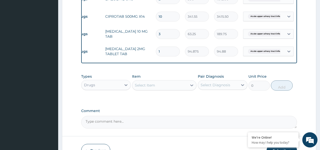
scroll to position [220, 0]
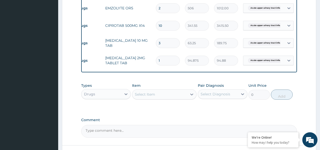
click at [162, 62] on input "1" at bounding box center [168, 61] width 24 height 10
type input "0.00"
click at [163, 62] on input "number" at bounding box center [168, 61] width 24 height 10
type input "2"
type input "189.75"
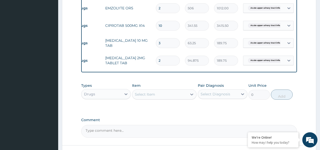
type input "2"
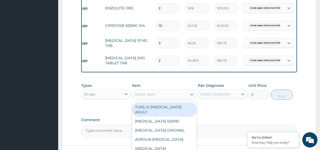
click at [158, 96] on div "Select Item" at bounding box center [159, 94] width 55 height 8
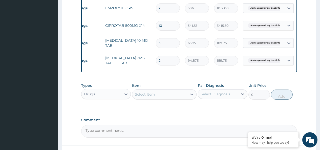
click at [157, 97] on div "Select Item" at bounding box center [159, 94] width 55 height 8
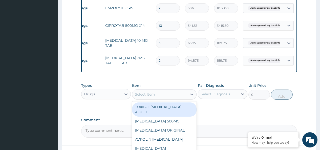
click at [158, 97] on div "Select Item" at bounding box center [159, 94] width 55 height 8
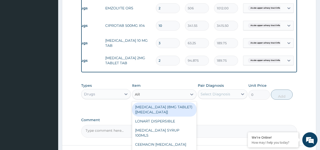
type input "ART"
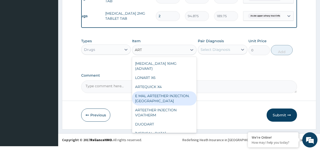
scroll to position [76, 0]
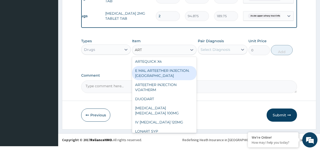
click at [183, 103] on div "[MEDICAL_DATA] [MEDICAL_DATA] 100MG" at bounding box center [164, 110] width 65 height 14
type input "1518"
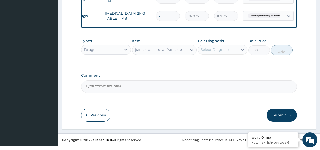
click at [171, 52] on div "[MEDICAL_DATA] [MEDICAL_DATA] 100MG" at bounding box center [161, 49] width 53 height 5
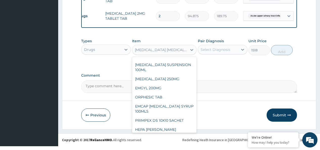
scroll to position [2649, 0]
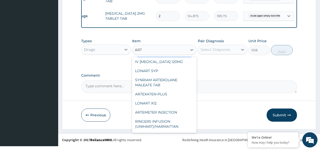
type input "ARTE"
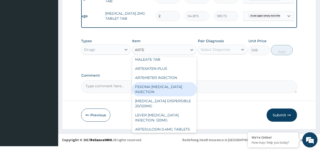
scroll to position [29, 0]
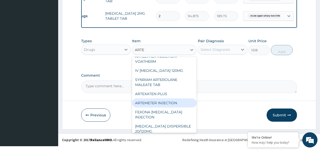
click at [179, 105] on div "ARTEMETER INJECTION" at bounding box center [164, 102] width 65 height 9
type input "1012"
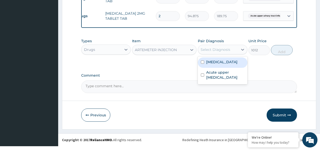
click at [214, 54] on div "Select Diagnosis" at bounding box center [218, 50] width 40 height 8
click at [215, 65] on label "Malaria" at bounding box center [221, 61] width 31 height 5
checkbox input "true"
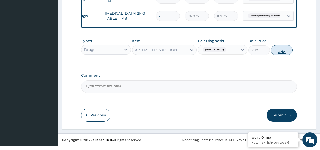
click at [286, 55] on button "Add" at bounding box center [282, 50] width 22 height 10
type input "0"
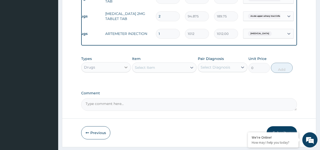
scroll to position [264, 0]
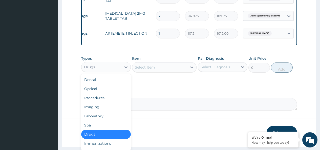
click at [119, 69] on div "Drugs" at bounding box center [101, 67] width 40 height 8
click at [111, 102] on div "Procedures" at bounding box center [106, 97] width 50 height 9
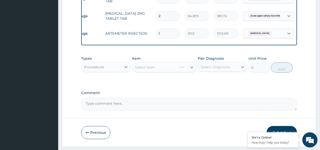
click at [160, 72] on div "Select Item" at bounding box center [164, 67] width 65 height 10
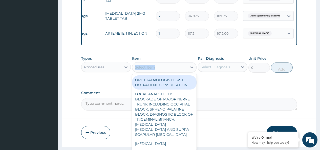
click at [160, 71] on div "Select Item" at bounding box center [159, 67] width 55 height 8
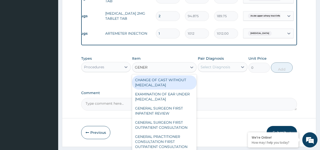
type input "GENERA"
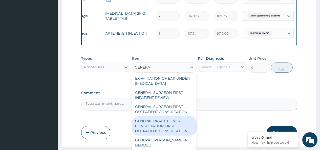
scroll to position [25, 0]
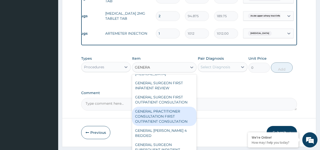
click at [154, 116] on div "GENERAL PRACTITIONER CONSULTATION FIRST OUTPATIENT CONSULTATION" at bounding box center [164, 116] width 65 height 19
type input "3795"
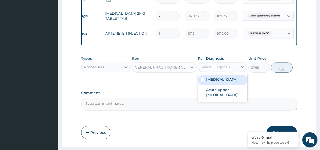
click at [211, 70] on div "Select Diagnosis" at bounding box center [216, 67] width 30 height 5
click at [215, 82] on label "Malaria" at bounding box center [221, 79] width 31 height 5
checkbox input "true"
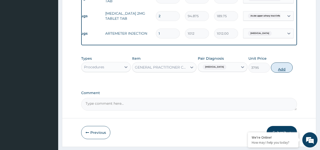
click at [281, 72] on button "Add" at bounding box center [282, 67] width 22 height 10
type input "0"
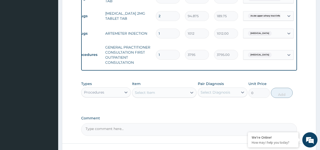
type input "2"
type input "7590.00"
type input "3"
type input "11385.00"
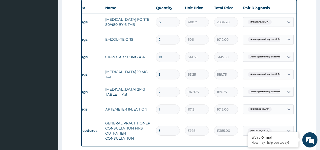
scroll to position [0, 38]
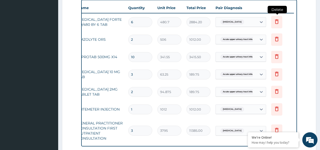
type input "3"
click at [277, 22] on icon at bounding box center [277, 21] width 6 height 6
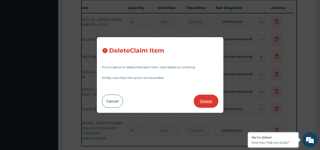
click at [208, 106] on button "Delete" at bounding box center [206, 101] width 25 height 13
type input "2"
type input "506"
type input "1012.00"
type input "10"
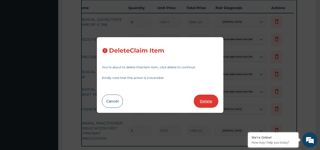
type input "341.55"
type input "3415.50"
type input "3"
type input "63.25"
type input "189.75"
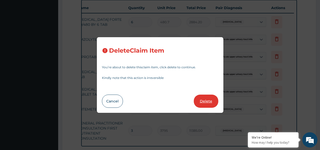
type input "2"
type input "94.875"
type input "1"
type input "1012"
type input "1012.00"
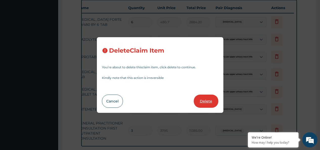
type input "3"
type input "3795"
type input "11385.00"
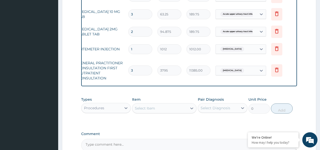
scroll to position [239, 0]
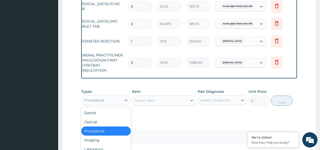
click at [119, 104] on div "Procedures" at bounding box center [101, 100] width 40 height 8
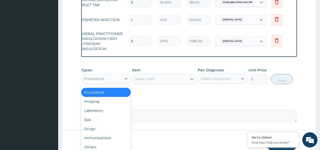
scroll to position [290, 0]
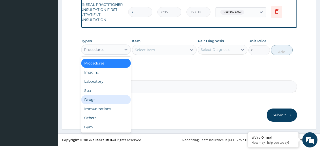
click at [102, 104] on div "Drugs" at bounding box center [106, 99] width 50 height 9
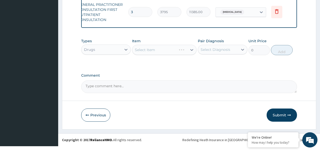
click at [144, 52] on div "Select Item" at bounding box center [164, 50] width 65 height 10
click at [143, 52] on div "Select Item" at bounding box center [164, 50] width 65 height 10
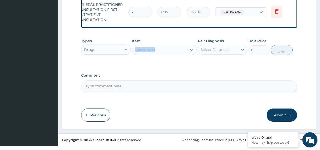
click at [143, 52] on div "Select Item" at bounding box center [145, 49] width 20 height 5
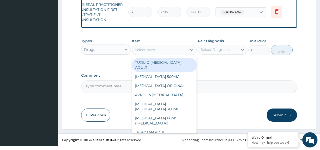
click at [148, 52] on div "Select Item" at bounding box center [145, 49] width 20 height 5
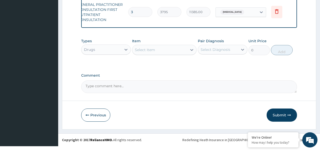
click at [148, 52] on div "Select Item" at bounding box center [145, 49] width 20 height 5
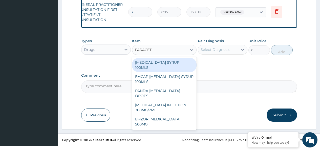
type input "PARACETA"
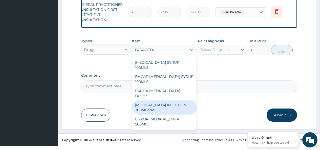
click at [163, 100] on div "[MEDICAL_DATA] INJECTION 300MG/2ML" at bounding box center [164, 107] width 65 height 14
type input "278.3"
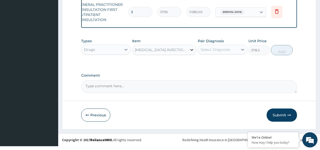
click at [190, 52] on icon at bounding box center [191, 49] width 5 height 5
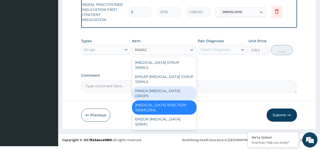
scroll to position [0, 0]
type input "PARACET"
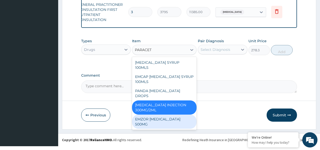
click at [176, 115] on div "EMZOR [MEDICAL_DATA] 500MG" at bounding box center [164, 122] width 65 height 14
type input "25.3"
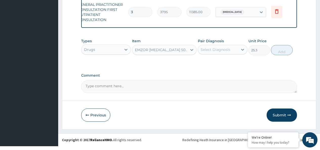
click at [209, 52] on div "Select Diagnosis" at bounding box center [216, 49] width 30 height 5
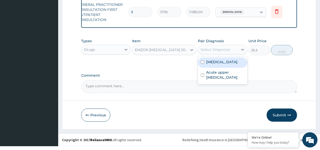
drag, startPoint x: 216, startPoint y: 67, endPoint x: 251, endPoint y: 58, distance: 36.7
click at [217, 65] on label "Malaria" at bounding box center [221, 61] width 31 height 5
checkbox input "true"
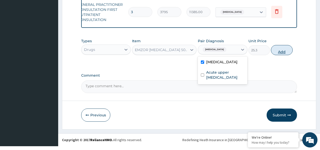
click at [278, 55] on button "Add" at bounding box center [282, 50] width 22 height 10
type input "0"
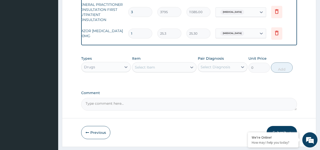
type input "18"
type input "455.40"
type input "18"
click at [222, 36] on div "Malaria" at bounding box center [231, 33] width 27 height 7
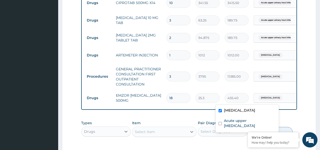
scroll to position [214, 0]
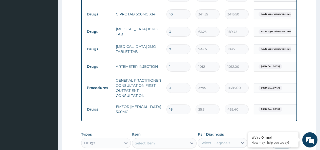
click at [175, 89] on input "3" at bounding box center [178, 88] width 24 height 10
type input "0.00"
type input "1"
type input "3795.00"
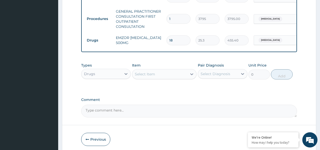
scroll to position [307, 0]
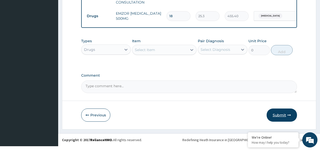
type input "1"
click at [279, 116] on button "Submit" at bounding box center [282, 115] width 30 height 13
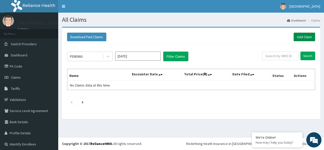
click at [296, 36] on link "Add Claim" at bounding box center [304, 37] width 22 height 9
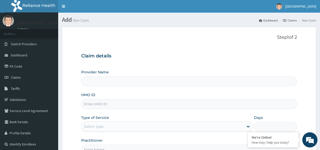
type input "[GEOGRAPHIC_DATA]"
click at [112, 103] on input "HMO ID" at bounding box center [189, 104] width 216 height 10
click at [115, 102] on input "HMO ID" at bounding box center [189, 104] width 216 height 10
click at [114, 101] on input "HMO ID" at bounding box center [189, 104] width 216 height 10
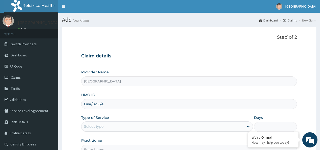
type input "OPA/0255/A"
drag, startPoint x: 98, startPoint y: 123, endPoint x: 99, endPoint y: 131, distance: 7.4
click at [98, 125] on div "Select type" at bounding box center [162, 126] width 162 height 8
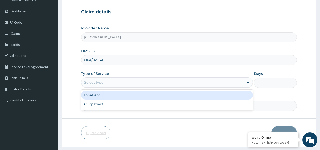
scroll to position [51, 0]
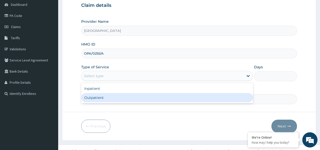
click at [103, 96] on div "Outpatient" at bounding box center [167, 97] width 172 height 9
type input "1"
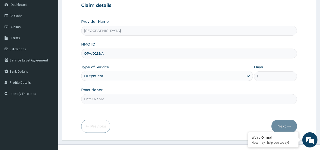
click at [104, 98] on input "Practitioner" at bounding box center [189, 99] width 216 height 10
click at [124, 101] on input "ATUBU" at bounding box center [189, 99] width 216 height 10
click at [124, 101] on input "ATUBU CHIDU" at bounding box center [189, 99] width 216 height 10
type input "ATUBU CHIDUBEM"
click at [290, 126] on icon "button" at bounding box center [289, 126] width 4 height 4
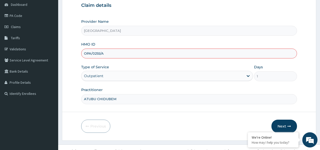
drag, startPoint x: 109, startPoint y: 52, endPoint x: 85, endPoint y: 51, distance: 24.1
click at [85, 51] on input "OPA/0255/A" at bounding box center [189, 54] width 216 height 10
paste input "1"
type input "OPA/10255/A"
click at [280, 124] on button "Next" at bounding box center [284, 126] width 26 height 13
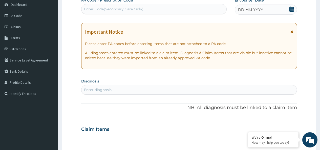
click at [291, 8] on icon at bounding box center [291, 9] width 5 height 5
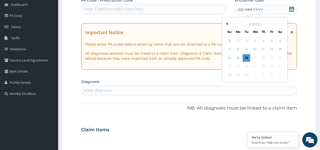
click at [227, 23] on button "Previous Month" at bounding box center [226, 24] width 3 height 3
click at [280, 42] on div "2" at bounding box center [280, 41] width 8 height 8
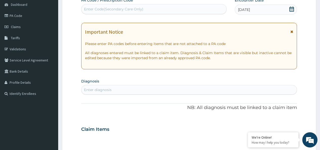
scroll to position [76, 0]
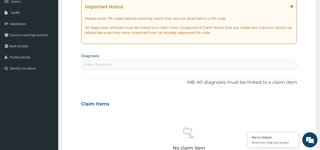
click at [116, 61] on div "Enter diagnosis" at bounding box center [188, 64] width 215 height 8
click at [118, 60] on div "Enter diagnosis" at bounding box center [189, 65] width 216 height 10
type input "OSTE"
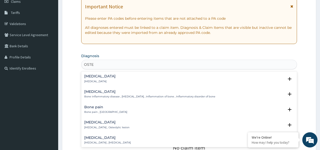
click at [102, 79] on div "[MEDICAL_DATA] [MEDICAL_DATA]" at bounding box center [189, 78] width 210 height 9
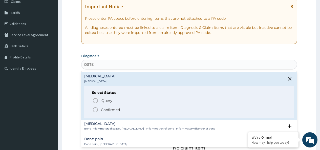
click at [107, 111] on p "Confirmed" at bounding box center [110, 109] width 19 height 5
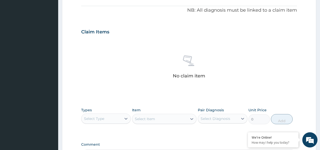
scroll to position [152, 0]
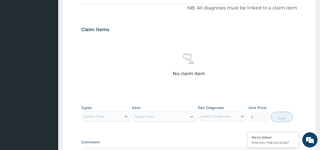
click at [102, 118] on div "Select Type" at bounding box center [94, 116] width 20 height 5
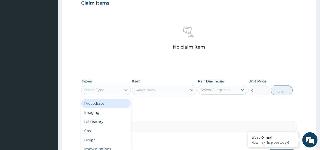
scroll to position [202, 0]
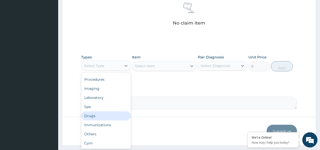
click at [101, 116] on div "Drugs" at bounding box center [106, 115] width 50 height 9
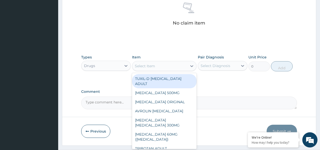
click at [148, 67] on div "Select Item" at bounding box center [145, 65] width 20 height 5
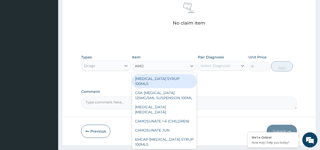
type input "AMOX"
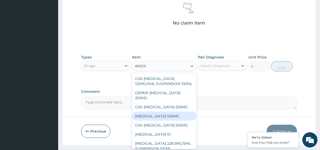
click at [168, 112] on div "[MEDICAL_DATA] 500MG" at bounding box center [164, 116] width 65 height 9
type input "75.9"
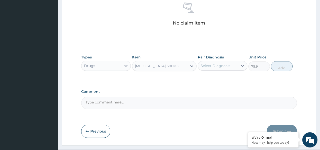
click at [219, 66] on div "Select Diagnosis" at bounding box center [216, 65] width 30 height 5
click at [219, 78] on label "[MEDICAL_DATA]" at bounding box center [221, 78] width 31 height 5
checkbox input "true"
click at [280, 68] on button "Add" at bounding box center [282, 66] width 22 height 10
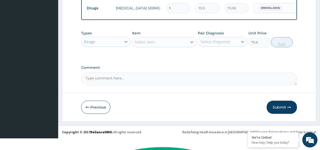
type input "0"
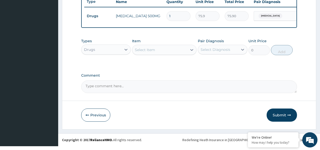
type input "15"
type input "1138.50"
type input "15"
click at [215, 24] on tr "Drugs [MEDICAL_DATA] 500MG 15 75.9 1138.50 [MEDICAL_DATA] Delete" at bounding box center [208, 15] width 248 height 17
click at [147, 51] on div "Select Item" at bounding box center [159, 50] width 55 height 8
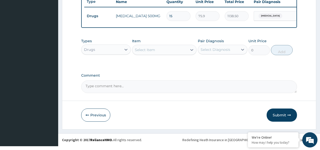
click at [147, 51] on div "Select Item" at bounding box center [159, 50] width 55 height 8
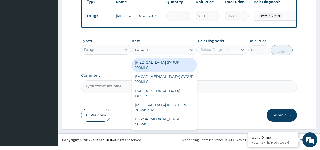
type input "PARACET"
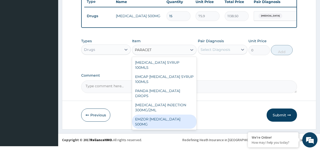
click at [179, 115] on div "EMZOR [MEDICAL_DATA] 500MG" at bounding box center [164, 122] width 65 height 14
type input "25.3"
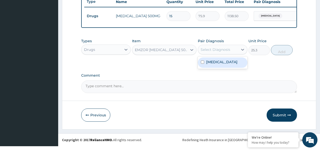
click at [213, 52] on div "Select Diagnosis" at bounding box center [216, 49] width 30 height 5
drag, startPoint x: 215, startPoint y: 66, endPoint x: 222, endPoint y: 66, distance: 7.1
click at [215, 65] on label "[MEDICAL_DATA]" at bounding box center [221, 61] width 31 height 5
checkbox input "true"
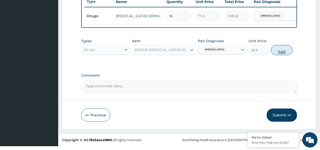
click at [282, 55] on button "Add" at bounding box center [282, 50] width 22 height 10
type input "0"
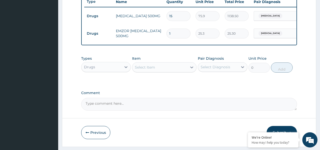
type input "0.00"
click at [171, 35] on input "number" at bounding box center [178, 34] width 24 height 10
type input "3"
type input "75.90"
type input "30"
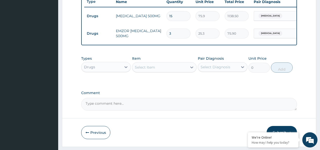
type input "759.00"
type input "30"
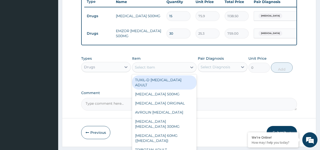
click at [143, 70] on div "Select Item" at bounding box center [145, 67] width 20 height 5
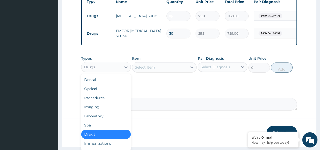
click at [114, 71] on div "Drugs" at bounding box center [101, 67] width 40 height 8
click at [107, 102] on div "Procedures" at bounding box center [106, 97] width 50 height 9
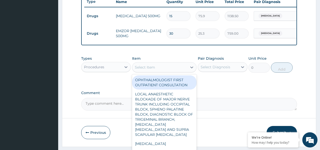
click at [160, 70] on div "Select Item" at bounding box center [159, 67] width 55 height 8
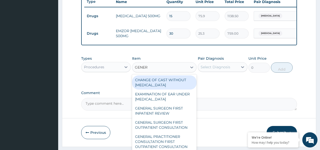
type input "GENERA"
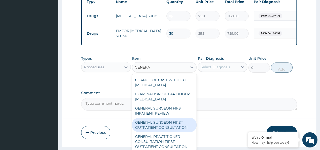
click at [171, 128] on div "GENERAL SURGEON FIRST OUTPATIENT CONSULTATION" at bounding box center [164, 125] width 65 height 14
type input "23000"
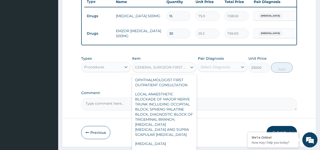
click at [177, 70] on div "GENERAL SURGEON FIRST OUTPATIENT CONSULTATION" at bounding box center [161, 67] width 53 height 5
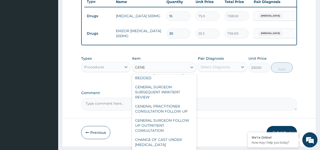
scroll to position [37, 0]
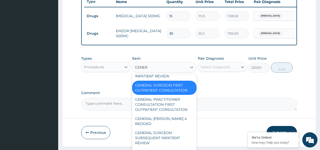
type input "GENERA"
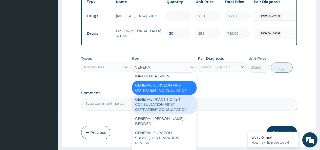
click at [172, 106] on div "GENERAL PRACTITIONER CONSULTATION FIRST OUTPATIENT CONSULTATION" at bounding box center [164, 104] width 65 height 19
type input "3795"
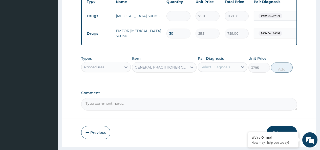
click at [221, 70] on div "Select Diagnosis" at bounding box center [216, 67] width 30 height 5
click at [216, 85] on div "[MEDICAL_DATA]" at bounding box center [223, 80] width 50 height 10
click at [230, 85] on div "[MEDICAL_DATA]" at bounding box center [223, 80] width 50 height 10
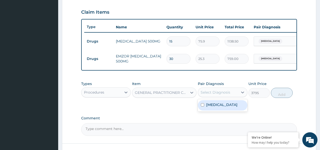
scroll to position [212, 0]
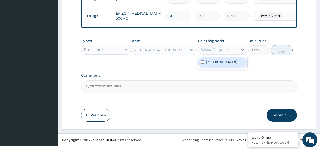
click at [218, 65] on label "[MEDICAL_DATA]" at bounding box center [221, 61] width 31 height 5
checkbox input "true"
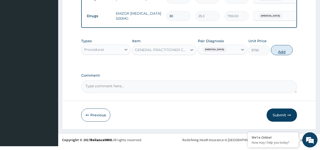
click at [277, 55] on button "Add" at bounding box center [282, 50] width 22 height 10
type input "0"
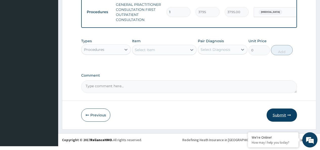
click at [279, 116] on button "Submit" at bounding box center [282, 115] width 30 height 13
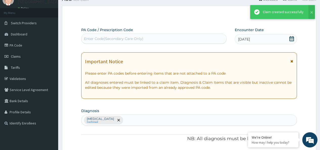
scroll to position [237, 0]
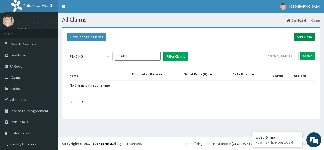
click at [306, 37] on link "Add Claim" at bounding box center [304, 37] width 22 height 9
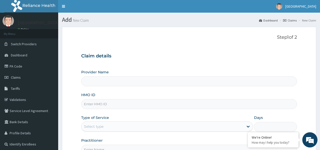
click at [111, 102] on input "HMO ID" at bounding box center [189, 104] width 216 height 10
type input "[GEOGRAPHIC_DATA]"
click at [113, 95] on div "HMO ID MYD/10" at bounding box center [189, 100] width 216 height 17
click at [119, 107] on input "MYD/10" at bounding box center [189, 104] width 216 height 10
type input "MYD/10224/A"
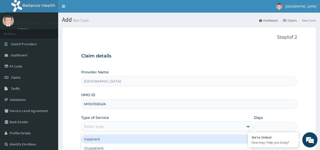
click at [121, 128] on div "Select type" at bounding box center [162, 126] width 162 height 8
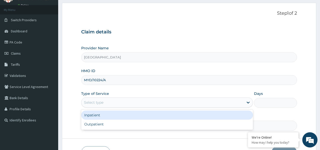
scroll to position [51, 0]
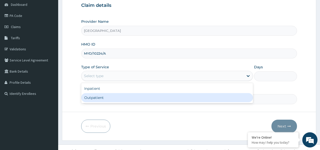
click at [102, 98] on div "Outpatient" at bounding box center [167, 97] width 172 height 9
type input "1"
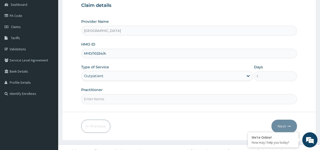
click at [116, 100] on input "Practitioner" at bounding box center [189, 99] width 216 height 10
type input "[PERSON_NAME]"
click at [280, 124] on button "Next" at bounding box center [284, 126] width 26 height 13
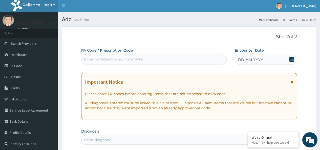
scroll to position [0, 0]
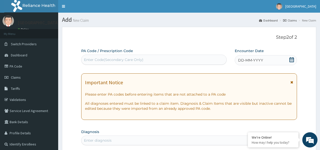
click at [292, 60] on icon at bounding box center [291, 59] width 5 height 5
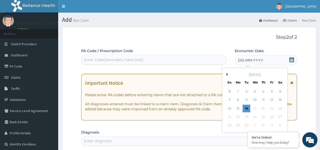
click at [228, 74] on div "[DATE]" at bounding box center [254, 74] width 61 height 5
click at [226, 74] on button "Previous Month" at bounding box center [226, 74] width 3 height 3
click at [280, 110] on div "16" at bounding box center [280, 109] width 8 height 8
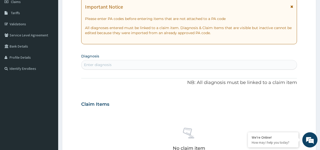
scroll to position [76, 0]
click at [110, 65] on div "Enter diagnosis" at bounding box center [98, 64] width 28 height 5
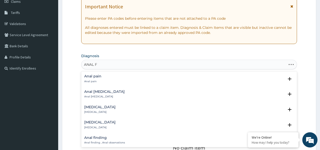
type input "ANAL FI"
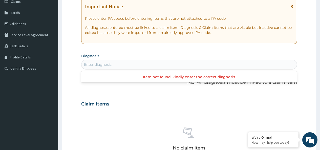
click at [111, 64] on div "Enter diagnosis" at bounding box center [188, 64] width 215 height 8
click at [103, 65] on div "Enter diagnosis" at bounding box center [98, 64] width 28 height 5
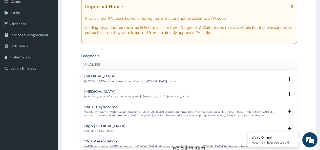
type input "ANAL FISS"
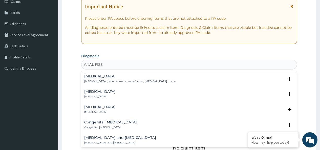
click at [107, 76] on h4 "[MEDICAL_DATA]" at bounding box center [130, 76] width 92 height 4
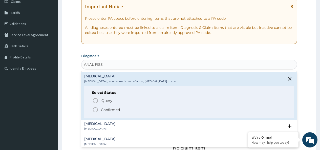
click at [107, 109] on p "Confirmed" at bounding box center [110, 109] width 19 height 5
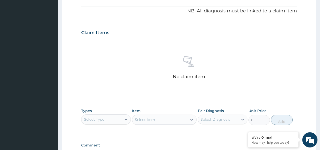
scroll to position [177, 0]
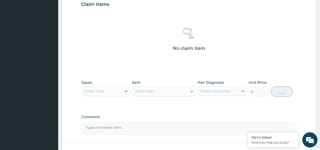
click at [106, 90] on div "Select Type" at bounding box center [101, 91] width 40 height 8
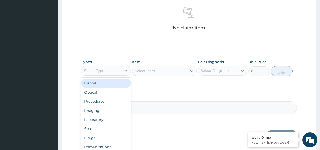
scroll to position [202, 0]
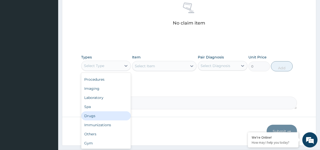
click at [97, 118] on div "Drugs" at bounding box center [106, 115] width 50 height 9
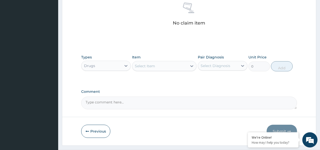
click at [138, 67] on div "Select Item" at bounding box center [145, 65] width 20 height 5
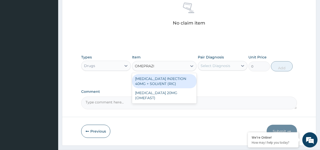
type input "OMEPRAZOL"
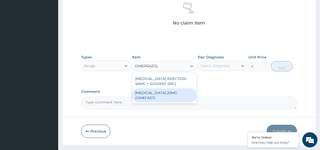
click at [158, 92] on div "[MEDICAL_DATA] 20MG (OMEFAST)" at bounding box center [164, 95] width 65 height 14
type input "88.55"
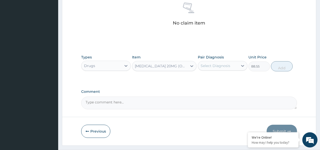
drag, startPoint x: 226, startPoint y: 71, endPoint x: 224, endPoint y: 67, distance: 4.2
click at [225, 69] on div "Types Drugs Item [MEDICAL_DATA] 20MG (OMEFAST) Pair Diagnosis Select Diagnosis …" at bounding box center [189, 63] width 216 height 22
click at [224, 67] on div "Select Diagnosis" at bounding box center [216, 65] width 30 height 5
drag, startPoint x: 224, startPoint y: 80, endPoint x: 231, endPoint y: 78, distance: 8.2
click at [225, 80] on label "[MEDICAL_DATA]" at bounding box center [221, 78] width 31 height 5
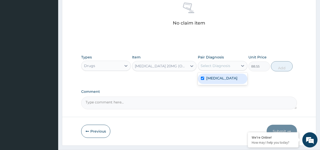
checkbox input "true"
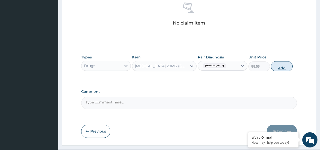
drag, startPoint x: 292, startPoint y: 68, endPoint x: 282, endPoint y: 67, distance: 10.4
click at [287, 68] on div "Types Drugs Item [MEDICAL_DATA] 20MG (OMEFAST) Pair Diagnosis [MEDICAL_DATA] Un…" at bounding box center [189, 63] width 216 height 22
click at [282, 67] on button "Add" at bounding box center [282, 66] width 22 height 10
type input "0"
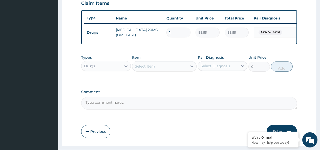
scroll to position [169, 0]
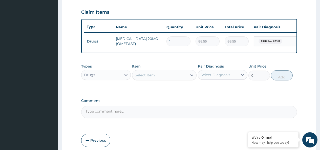
type input "14"
type input "1239.70"
type input "14"
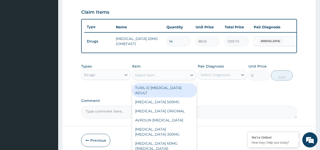
click at [156, 78] on div "Select Item" at bounding box center [159, 75] width 55 height 8
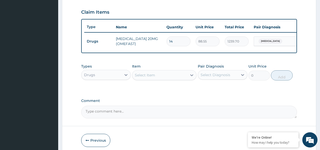
click at [157, 75] on div "Select Item" at bounding box center [159, 75] width 55 height 8
type input "G"
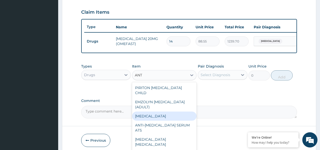
scroll to position [120, 0]
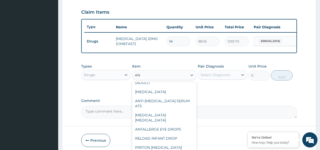
type input "A"
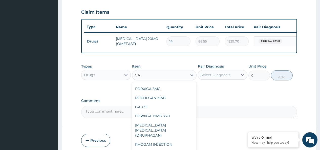
scroll to position [0, 0]
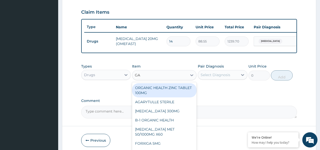
type input "G"
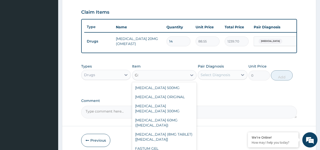
type input "GES"
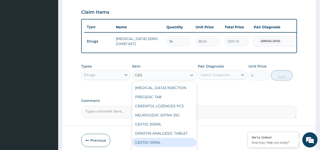
click at [161, 145] on div "GESTID 100ML" at bounding box center [164, 142] width 65 height 9
type input "885.5"
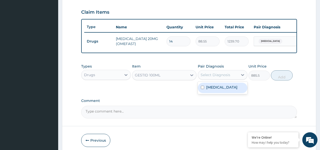
click at [217, 77] on div "Select Diagnosis" at bounding box center [216, 74] width 30 height 5
click at [221, 90] on label "[MEDICAL_DATA]" at bounding box center [221, 87] width 31 height 5
checkbox input "true"
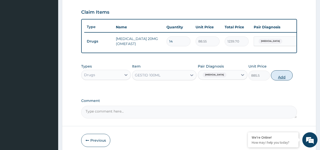
click at [285, 79] on button "Add" at bounding box center [282, 75] width 22 height 10
type input "0"
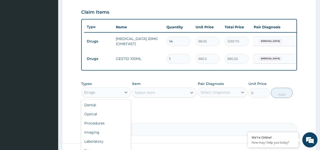
click at [110, 95] on div "Drugs" at bounding box center [101, 92] width 40 height 8
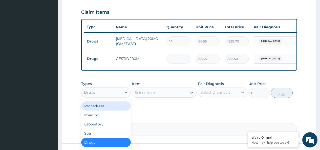
click at [106, 110] on div "Procedures" at bounding box center [106, 105] width 50 height 9
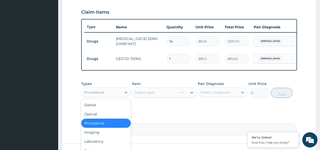
drag, startPoint x: 142, startPoint y: 87, endPoint x: 146, endPoint y: 86, distance: 4.4
click at [146, 85] on div "Types option Procedures, selected. option Procedures selected, 3 of 10. 10 resu…" at bounding box center [189, 90] width 216 height 22
drag, startPoint x: 105, startPoint y: 127, endPoint x: 112, endPoint y: 119, distance: 10.3
click at [105, 127] on div "Procedures" at bounding box center [106, 123] width 50 height 9
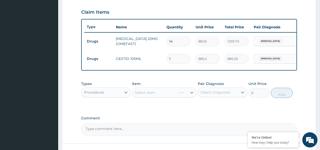
click at [149, 94] on div "Select Item" at bounding box center [164, 93] width 65 height 10
click at [150, 94] on div "Select Item" at bounding box center [164, 93] width 65 height 10
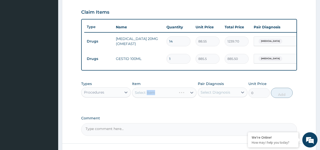
click at [150, 94] on div "Select Item" at bounding box center [164, 93] width 65 height 10
click at [151, 94] on div "Select Item" at bounding box center [164, 93] width 65 height 10
click at [163, 98] on div "Select Item" at bounding box center [164, 93] width 65 height 10
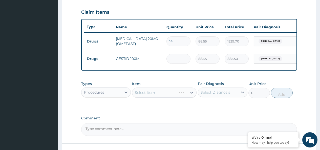
click at [163, 98] on div "Select Item" at bounding box center [164, 93] width 65 height 10
click at [164, 98] on div "Select Item" at bounding box center [164, 93] width 65 height 10
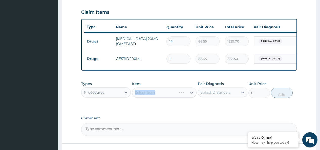
click at [164, 98] on div "Select Item" at bounding box center [164, 93] width 65 height 10
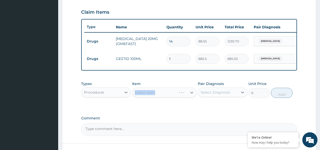
click at [164, 98] on div "Select Item" at bounding box center [164, 93] width 65 height 10
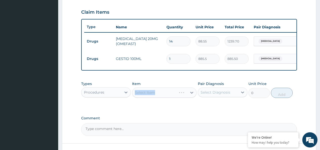
click at [164, 98] on div "Select Item" at bounding box center [164, 93] width 65 height 10
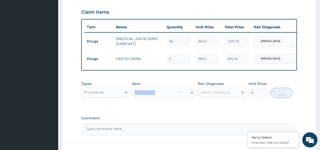
click at [164, 98] on div "Select Item" at bounding box center [164, 93] width 65 height 10
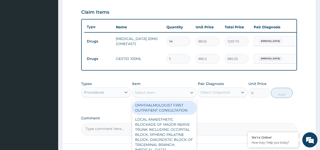
click at [164, 97] on div "Select Item" at bounding box center [159, 93] width 55 height 8
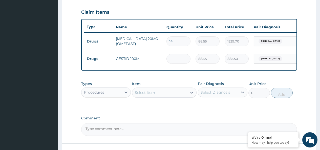
click at [164, 97] on div "Select Item" at bounding box center [159, 93] width 55 height 8
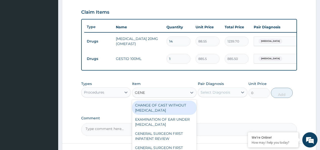
type input "GENER"
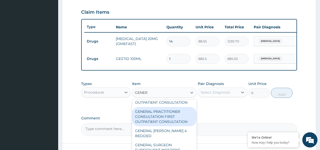
scroll to position [51, 0]
click at [171, 121] on div "GENERAL PRACTITIONER CONSULTATION FIRST OUTPATIENT CONSULTATION" at bounding box center [164, 116] width 65 height 19
type input "3795"
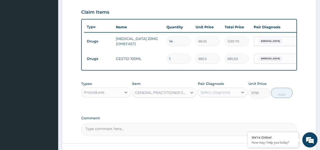
click at [209, 95] on div "Select Diagnosis" at bounding box center [216, 92] width 30 height 5
click at [212, 107] on label "[MEDICAL_DATA]" at bounding box center [221, 104] width 31 height 5
checkbox input "true"
click at [278, 98] on button "Add" at bounding box center [282, 93] width 22 height 10
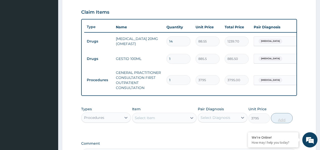
type input "0"
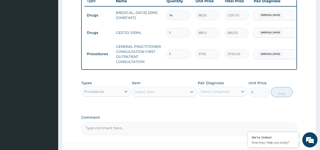
scroll to position [237, 0]
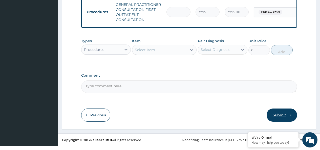
click at [283, 115] on button "Submit" at bounding box center [282, 115] width 30 height 13
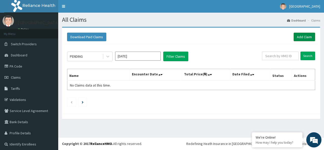
click at [303, 37] on link "Add Claim" at bounding box center [304, 37] width 22 height 9
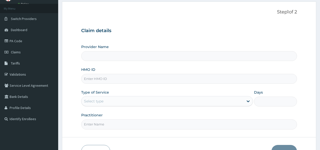
click at [115, 77] on input "HMO ID" at bounding box center [189, 79] width 216 height 10
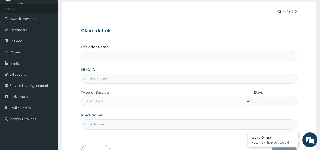
type input "[GEOGRAPHIC_DATA]"
type input "CRH/10010/B"
click at [129, 97] on div "Select type" at bounding box center [162, 101] width 162 height 8
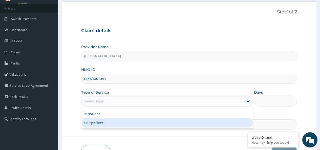
click at [115, 120] on div "Outpatient" at bounding box center [167, 122] width 172 height 9
type input "1"
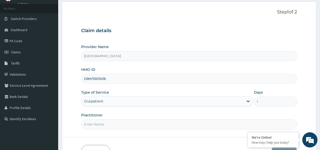
click at [109, 121] on input "Practitioner" at bounding box center [189, 124] width 216 height 10
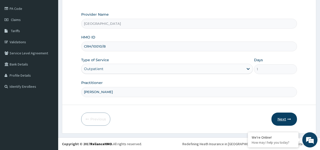
scroll to position [58, 0]
type input "JOY ETENG"
click at [290, 115] on button "Next" at bounding box center [284, 118] width 26 height 13
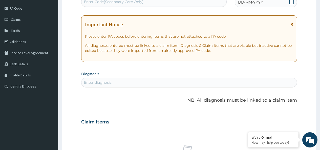
click at [291, 4] on icon at bounding box center [291, 1] width 5 height 5
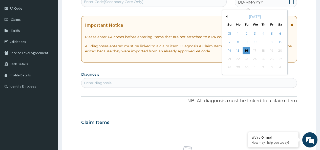
click at [226, 16] on button "Previous Month" at bounding box center [226, 16] width 3 height 3
click at [244, 67] on div "26" at bounding box center [247, 68] width 8 height 8
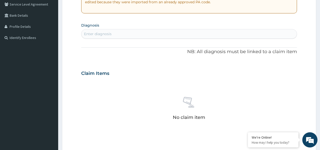
scroll to position [109, 0]
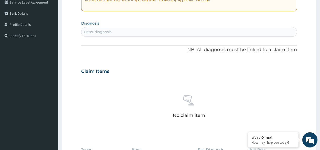
click at [116, 31] on div "Enter diagnosis" at bounding box center [188, 32] width 215 height 8
type input "IT"
click at [108, 21] on section "Diagnosis Enter diagnosis" at bounding box center [189, 27] width 216 height 17
click at [115, 31] on div "Enter diagnosis" at bounding box center [188, 32] width 215 height 8
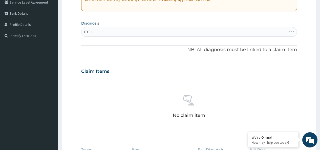
type input "ITC"
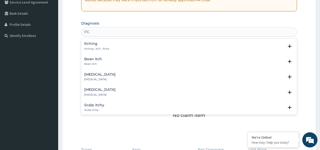
click at [106, 45] on h4 "Itching" at bounding box center [96, 44] width 25 height 4
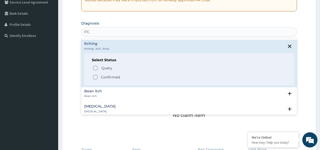
click at [114, 78] on p "Confirmed" at bounding box center [110, 77] width 19 height 5
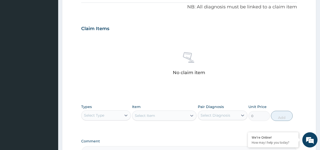
scroll to position [159, 0]
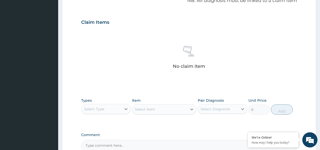
click at [99, 106] on div "Select Type" at bounding box center [101, 109] width 40 height 8
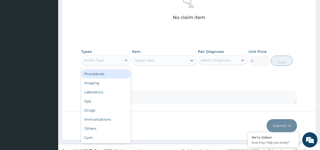
scroll to position [210, 0]
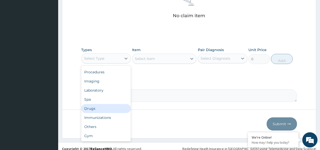
click at [102, 110] on div "Drugs" at bounding box center [106, 108] width 50 height 9
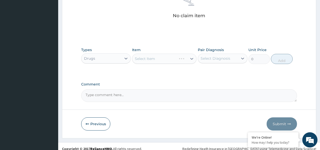
click at [150, 57] on div "Select Item" at bounding box center [164, 59] width 65 height 10
click at [150, 59] on div "Select Item" at bounding box center [164, 59] width 65 height 10
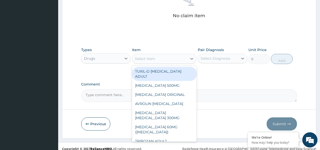
click at [150, 59] on div "Select Item" at bounding box center [145, 58] width 20 height 5
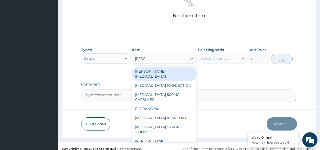
type input "LORAT"
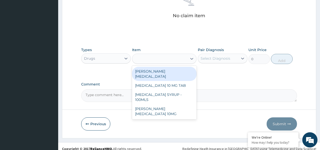
click at [159, 60] on div "LORAT" at bounding box center [159, 59] width 55 height 8
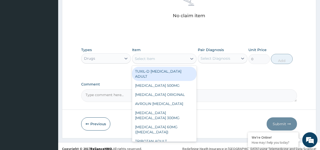
click at [157, 56] on div "Select Item" at bounding box center [159, 59] width 55 height 8
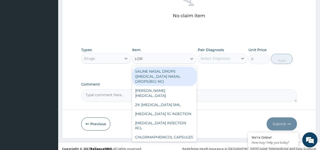
type input "LORA"
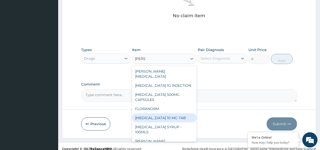
click at [173, 119] on div "[MEDICAL_DATA] 10 MG TAB" at bounding box center [164, 117] width 65 height 9
type input "63.25"
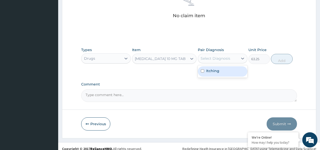
click at [227, 59] on div "Select Diagnosis" at bounding box center [216, 58] width 30 height 5
click at [224, 73] on div "Itching" at bounding box center [223, 71] width 50 height 10
checkbox input "true"
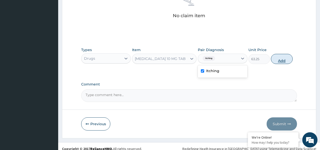
click at [272, 59] on button "Add" at bounding box center [282, 59] width 22 height 10
type input "0"
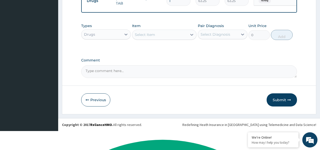
scroll to position [195, 0]
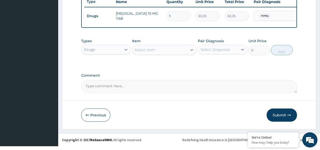
type input "10"
type input "632.50"
type input "10"
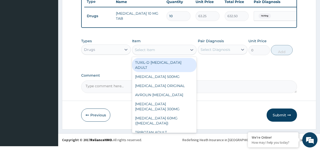
click at [170, 53] on div "Select Item" at bounding box center [159, 50] width 55 height 8
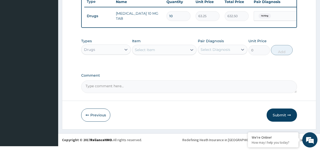
click at [170, 53] on div "Select Item" at bounding box center [159, 50] width 55 height 8
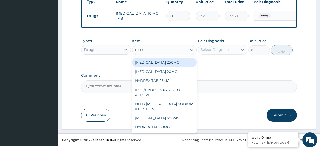
type input "HYDR"
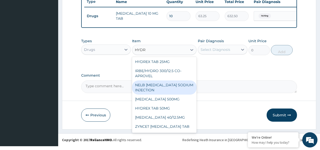
scroll to position [0, 0]
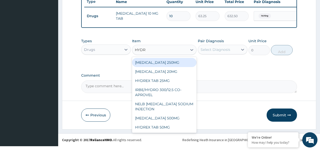
click at [162, 62] on div "HYDROXYUREA 250MG" at bounding box center [164, 62] width 65 height 9
type input "126.5"
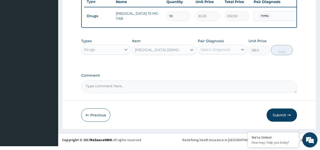
click at [163, 58] on div "Types Drugs Item option HYDROXYUREA 250MG, selected. Select is focused ,type to…" at bounding box center [189, 47] width 216 height 22
click at [173, 52] on div "HYDROXYUREA 250MG" at bounding box center [157, 49] width 44 height 5
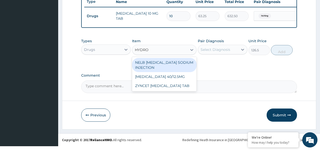
type input "HYDROC"
click at [171, 70] on div "NELB HYDROCORTISONE SODIUM INJECTION" at bounding box center [164, 65] width 65 height 14
type input "632.5"
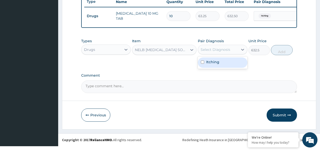
click at [214, 52] on div "Select Diagnosis" at bounding box center [216, 49] width 30 height 5
click at [212, 68] on div "Itching" at bounding box center [223, 62] width 50 height 10
checkbox input "true"
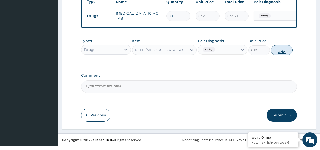
click at [282, 55] on button "Add" at bounding box center [282, 50] width 22 height 10
type input "0"
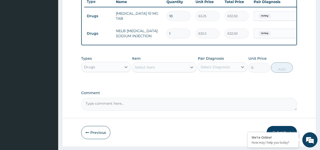
click at [106, 71] on div "Drugs" at bounding box center [101, 67] width 40 height 8
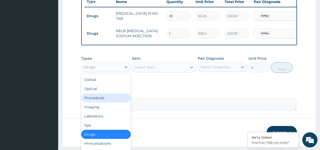
click at [105, 102] on div "Procedures" at bounding box center [106, 97] width 50 height 9
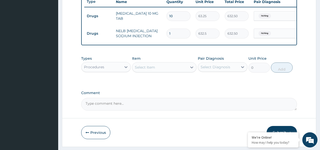
drag, startPoint x: 159, startPoint y: 77, endPoint x: 158, endPoint y: 74, distance: 3.3
click at [159, 71] on div "Select Item" at bounding box center [159, 67] width 55 height 8
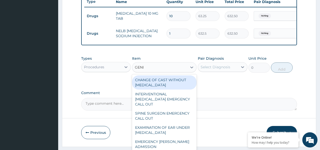
type input "GENER"
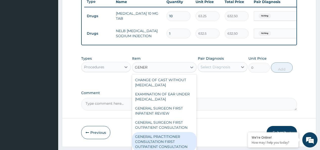
click at [164, 143] on div "GENERAL PRACTITIONER CONSULTATION FIRST OUTPATIENT CONSULTATION" at bounding box center [164, 141] width 65 height 19
type input "3795"
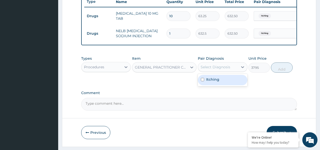
click at [215, 71] on div "Select Diagnosis" at bounding box center [218, 67] width 40 height 8
drag, startPoint x: 216, startPoint y: 84, endPoint x: 266, endPoint y: 82, distance: 50.9
click at [218, 82] on label "Itching" at bounding box center [212, 79] width 13 height 5
checkbox input "true"
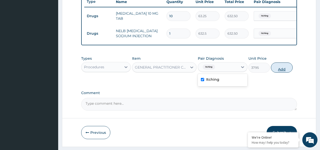
click at [280, 73] on button "Add" at bounding box center [282, 67] width 22 height 10
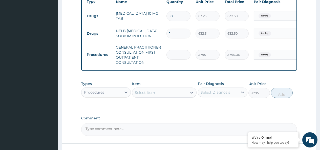
type input "0"
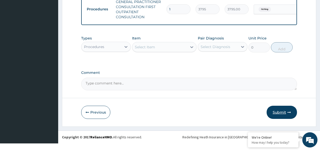
click at [280, 119] on button "Submit" at bounding box center [282, 112] width 30 height 13
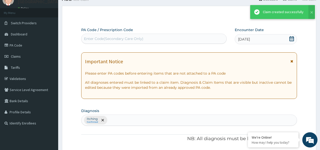
scroll to position [240, 0]
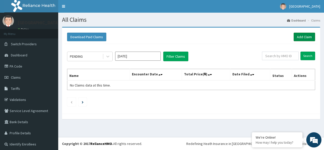
click at [296, 34] on link "Add Claim" at bounding box center [304, 37] width 22 height 9
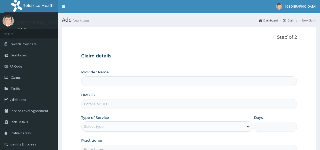
drag, startPoint x: 118, startPoint y: 95, endPoint x: 116, endPoint y: 102, distance: 7.4
click at [117, 100] on div "Provider Name HMO ID Type of Service Select type Days Practitioner" at bounding box center [189, 112] width 216 height 85
drag, startPoint x: 116, startPoint y: 102, endPoint x: 143, endPoint y: 111, distance: 28.2
click at [143, 111] on div "Provider Name HMO ID Type of Service Select type Days Practitioner" at bounding box center [189, 112] width 216 height 85
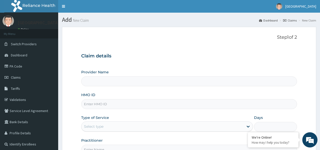
click at [143, 112] on div "Provider Name HMO ID Type of Service Select type Days Practitioner" at bounding box center [189, 112] width 216 height 85
type input "[GEOGRAPHIC_DATA]"
click at [142, 108] on input "HMO ID" at bounding box center [189, 104] width 216 height 10
click at [141, 108] on input "HMO ID" at bounding box center [189, 104] width 216 height 10
type input "PRV/1024I/C"
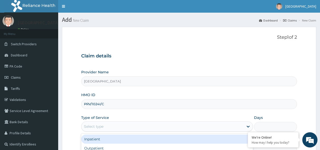
click at [132, 124] on div "Select type" at bounding box center [162, 126] width 162 height 8
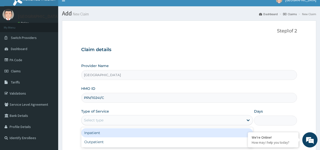
scroll to position [25, 0]
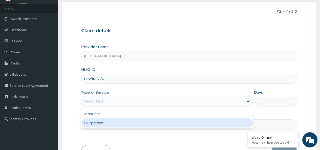
click at [110, 120] on div "Outpatient" at bounding box center [167, 122] width 172 height 9
type input "1"
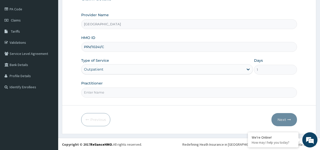
scroll to position [58, 0]
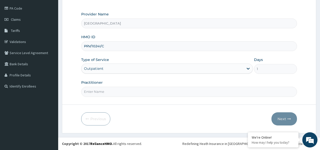
click at [112, 91] on input "Practitioner" at bounding box center [189, 92] width 216 height 10
type input "YUSUF MUTMARNNAH"
click at [284, 115] on button "Next" at bounding box center [284, 118] width 26 height 13
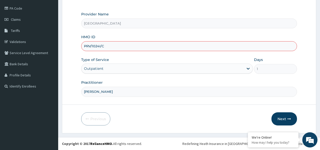
drag, startPoint x: 113, startPoint y: 46, endPoint x: 75, endPoint y: 50, distance: 37.7
click at [75, 50] on form "Step 1 of 2 Claim details Provider Name Dialyzer Medical Centre HMO ID PRV/1024…" at bounding box center [189, 51] width 254 height 164
paste input "1"
type input "PRV/10241/C"
click at [276, 115] on button "Next" at bounding box center [284, 118] width 26 height 13
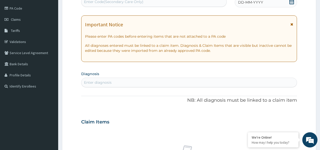
drag, startPoint x: 291, startPoint y: 4, endPoint x: 283, endPoint y: 5, distance: 9.0
click at [291, 3] on icon at bounding box center [291, 1] width 5 height 5
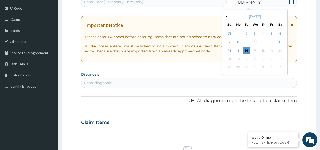
click at [227, 15] on div "September 2025" at bounding box center [254, 16] width 61 height 5
click at [263, 34] on div "4" at bounding box center [264, 34] width 8 height 8
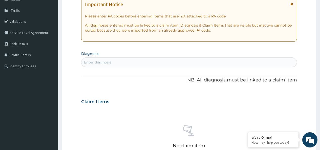
scroll to position [109, 0]
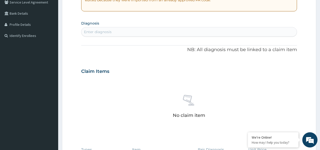
click at [125, 31] on div "Enter diagnosis" at bounding box center [188, 32] width 215 height 8
click at [124, 38] on div "PA Code / Prescription Code Enter Code(Secondary Care Only) Encounter Date 04-0…" at bounding box center [189, 71] width 216 height 262
click at [140, 32] on div "Enter diagnosis" at bounding box center [188, 32] width 215 height 8
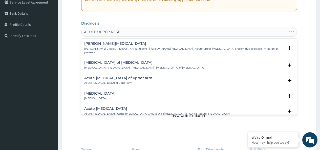
type input "ACUTE UPPER RESPI"
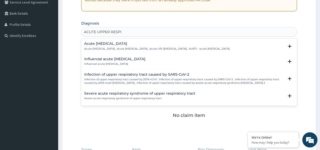
click at [143, 47] on div "Acute upper respiratory infection Acute upper respiratory infection , Acute upp…" at bounding box center [156, 46] width 145 height 9
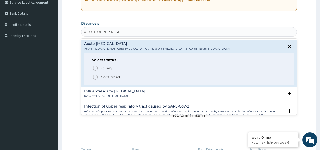
click at [110, 80] on p "Confirmed" at bounding box center [110, 77] width 19 height 5
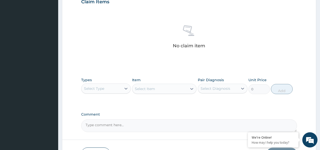
scroll to position [210, 0]
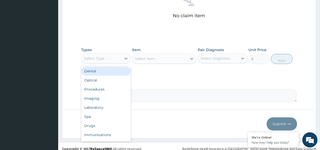
click at [103, 59] on div "Select Type" at bounding box center [94, 58] width 20 height 5
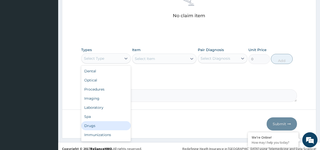
click at [94, 125] on div "Drugs" at bounding box center [106, 125] width 50 height 9
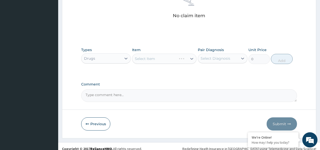
click at [157, 60] on div "Select Item" at bounding box center [164, 59] width 65 height 10
click at [159, 61] on div "Select Item" at bounding box center [164, 59] width 65 height 10
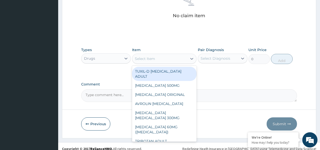
click at [159, 61] on div "Select Item" at bounding box center [159, 59] width 55 height 8
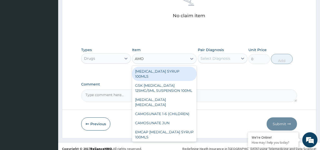
type input "AMOX"
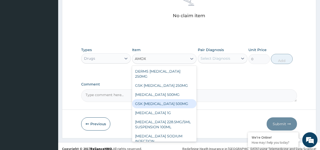
scroll to position [0, 0]
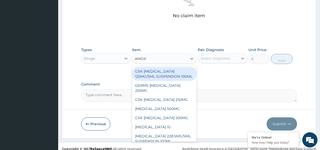
click at [169, 75] on div "GSK AMOXIL 125MG/5ML SUSPENSION 100ML" at bounding box center [164, 74] width 65 height 14
type input "9487.5"
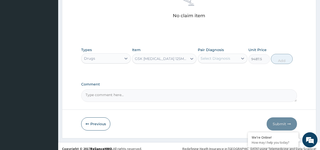
click at [208, 56] on div "Select Diagnosis" at bounding box center [216, 58] width 30 height 5
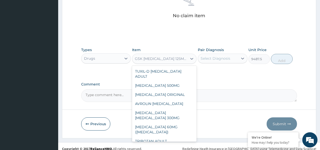
click at [176, 59] on div "GSK AMOXIL 125MG/5ML SUSPENSION 100ML" at bounding box center [161, 58] width 53 height 5
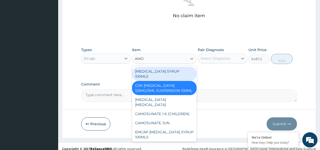
type input "AMOX"
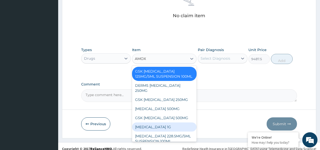
scroll to position [14, 0]
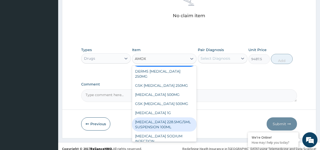
click at [175, 119] on div "CO-AMOXICLAV 228.5MG/5ML SUSPENSION 100ML" at bounding box center [164, 124] width 65 height 14
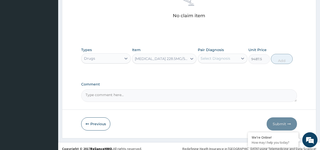
type input "2403.5"
click at [221, 59] on div "Select Diagnosis" at bounding box center [216, 58] width 30 height 5
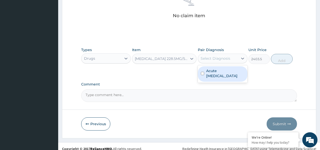
click at [217, 74] on label "Acute upper respiratory infection" at bounding box center [225, 73] width 38 height 10
checkbox input "true"
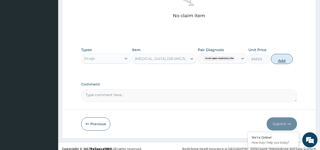
click at [281, 57] on button "Add" at bounding box center [282, 59] width 22 height 10
type input "0"
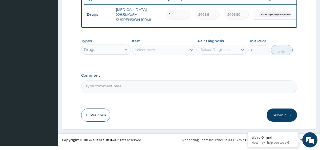
click at [173, 53] on div "Select Item" at bounding box center [159, 50] width 55 height 8
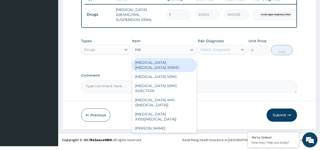
type input "PIRI"
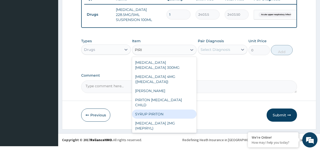
click at [171, 110] on div "SYRUP PIRITON" at bounding box center [164, 114] width 65 height 9
type input "800"
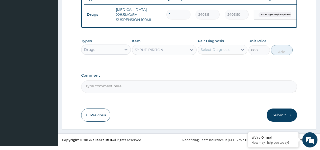
click at [211, 52] on div "Select Diagnosis" at bounding box center [216, 49] width 30 height 5
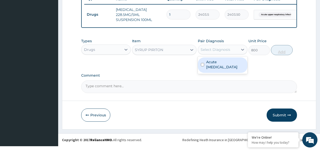
drag, startPoint x: 214, startPoint y: 72, endPoint x: 272, endPoint y: 53, distance: 61.1
click at [214, 70] on label "Acute upper respiratory infection" at bounding box center [225, 64] width 38 height 10
checkbox input "true"
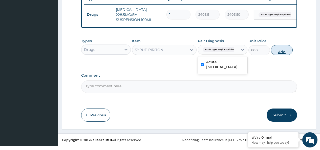
click at [281, 55] on button "Add" at bounding box center [282, 50] width 22 height 10
type input "0"
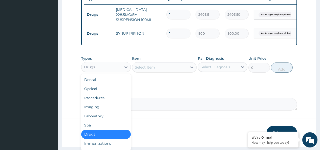
click at [102, 71] on div "Drugs" at bounding box center [101, 67] width 40 height 8
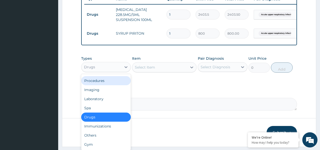
click at [102, 85] on div "Procedures" at bounding box center [106, 80] width 50 height 9
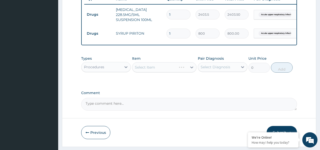
click at [156, 71] on div "Select Item" at bounding box center [164, 67] width 65 height 10
click at [144, 69] on div "Select Item" at bounding box center [164, 67] width 65 height 10
click at [143, 70] on div "Select Item" at bounding box center [145, 67] width 20 height 5
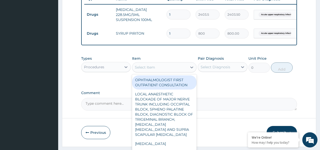
click at [143, 70] on div "Select Item" at bounding box center [145, 67] width 20 height 5
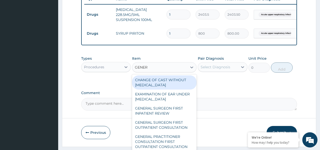
type input "GENERA"
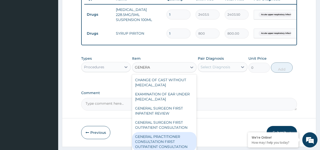
click at [169, 140] on div "GENERAL PRACTITIONER CONSULTATION FIRST OUTPATIENT CONSULTATION" at bounding box center [164, 141] width 65 height 19
type input "3795"
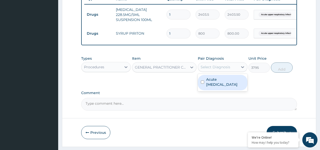
click at [215, 70] on div "Select Diagnosis" at bounding box center [216, 67] width 30 height 5
drag, startPoint x: 218, startPoint y: 84, endPoint x: 262, endPoint y: 75, distance: 45.1
click at [223, 84] on label "Acute upper respiratory infection" at bounding box center [225, 82] width 38 height 10
checkbox input "true"
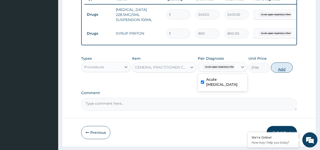
click at [278, 71] on button "Add" at bounding box center [282, 67] width 22 height 10
type input "0"
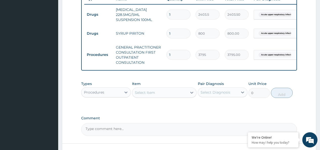
scroll to position [172, 0]
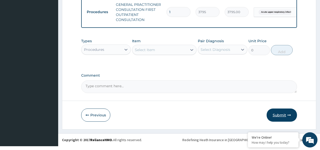
click at [279, 121] on button "Submit" at bounding box center [282, 115] width 30 height 13
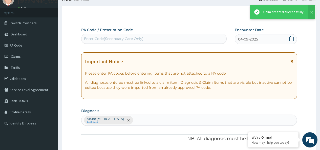
scroll to position [240, 0]
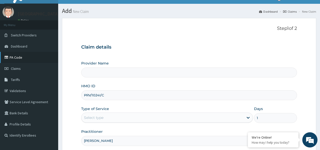
scroll to position [7, 0]
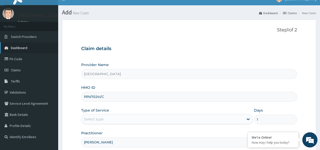
type input "[GEOGRAPHIC_DATA]"
click at [44, 47] on link "Dashboard" at bounding box center [29, 47] width 58 height 11
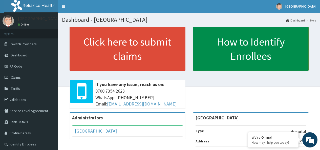
click at [258, 50] on link "How to Identify Enrollees" at bounding box center [251, 49] width 116 height 44
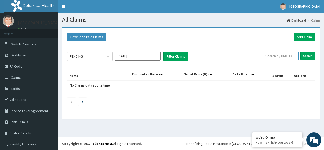
click at [277, 56] on input "text" at bounding box center [280, 56] width 37 height 9
type input "PRV/10241/C"
click at [300, 56] on input "Search" at bounding box center [307, 56] width 15 height 9
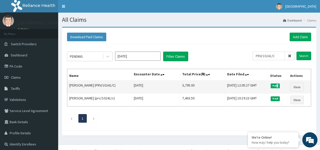
click at [284, 87] on td "Paid" at bounding box center [278, 86] width 20 height 13
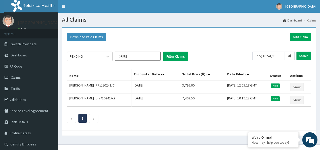
drag, startPoint x: 284, startPoint y: 72, endPoint x: 280, endPoint y: 60, distance: 12.3
click at [283, 65] on div "PENDING Sep 2025 Filter Claims PRV/10241/C Search Name Encounter Date Total Pri…" at bounding box center [189, 86] width 249 height 84
drag, startPoint x: 259, startPoint y: 55, endPoint x: 279, endPoint y: 55, distance: 20.5
click at [279, 55] on input "PRV/10241/C" at bounding box center [268, 56] width 32 height 9
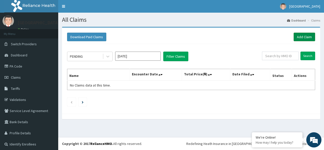
click at [303, 37] on link "Add Claim" at bounding box center [304, 37] width 22 height 9
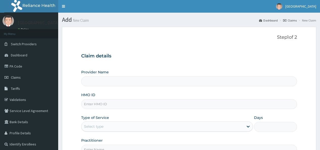
click at [117, 103] on input "HMO ID" at bounding box center [189, 104] width 216 height 10
click at [114, 103] on input "HMO ID" at bounding box center [189, 104] width 216 height 10
type input "[GEOGRAPHIC_DATA]"
click at [118, 97] on div "HMO ID SRC/" at bounding box center [189, 100] width 216 height 17
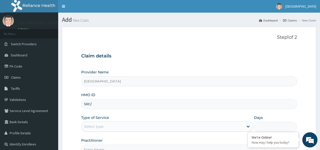
click at [111, 106] on input "SRC/" at bounding box center [189, 104] width 216 height 10
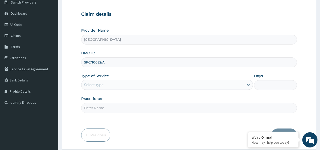
scroll to position [51, 0]
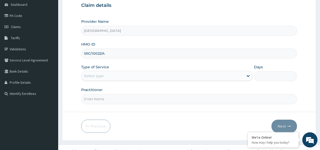
type input "SRC/10022/A"
click at [99, 77] on div "Select type" at bounding box center [93, 75] width 19 height 5
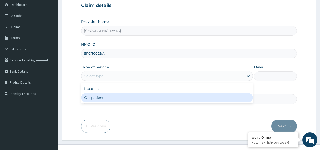
click at [97, 100] on div "Outpatient" at bounding box center [167, 97] width 172 height 9
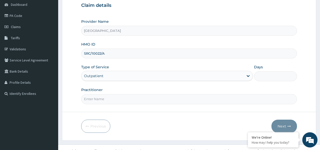
type input "1"
click at [102, 100] on input "Practitioner" at bounding box center [189, 99] width 216 height 10
type input "[PERSON_NAME]"
click at [285, 126] on button "Next" at bounding box center [284, 126] width 26 height 13
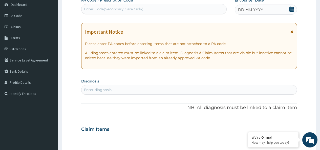
click at [293, 9] on icon at bounding box center [291, 9] width 5 height 5
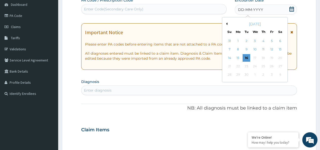
click at [226, 23] on button "Previous Month" at bounding box center [226, 24] width 3 height 3
click at [238, 75] on div "25" at bounding box center [238, 75] width 8 height 8
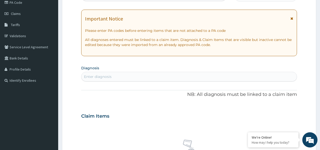
scroll to position [76, 0]
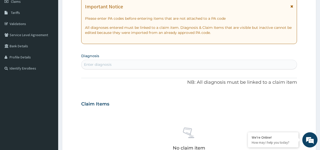
click at [108, 66] on div "Enter diagnosis" at bounding box center [98, 64] width 28 height 5
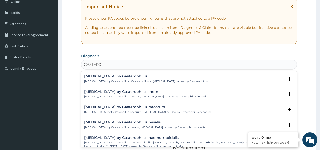
scroll to position [7, 0]
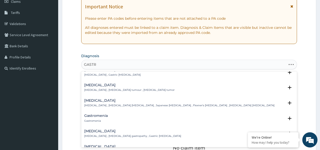
type input "[MEDICAL_DATA]"
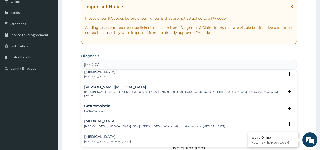
scroll to position [76, 0]
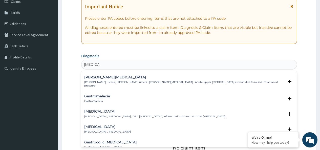
click at [126, 110] on div "[MEDICAL_DATA] [MEDICAL_DATA] , [MEDICAL_DATA] , GE - [MEDICAL_DATA] , Inflamma…" at bounding box center [154, 114] width 141 height 9
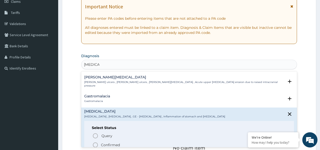
click at [120, 142] on p "Confirmed" at bounding box center [110, 144] width 19 height 5
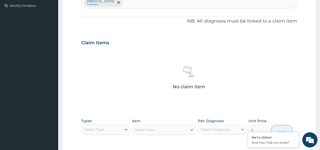
scroll to position [152, 0]
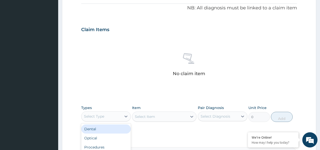
click at [112, 117] on div "Select Type" at bounding box center [101, 116] width 40 height 8
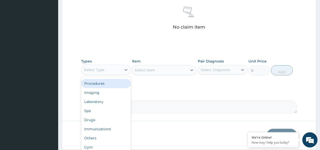
scroll to position [202, 0]
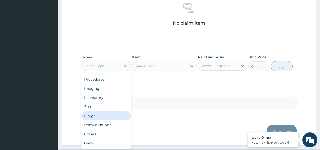
click at [102, 115] on div "Drugs" at bounding box center [106, 115] width 50 height 9
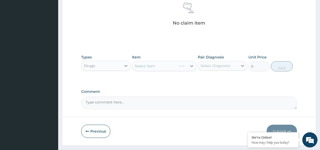
click at [151, 67] on div "Select Item" at bounding box center [164, 66] width 65 height 10
click at [151, 67] on div "Select Item" at bounding box center [145, 65] width 20 height 5
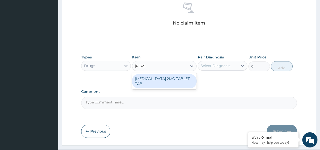
type input "[PERSON_NAME]"
click at [157, 77] on div "[MEDICAL_DATA] 2MG TABLET TAB" at bounding box center [164, 81] width 65 height 14
type input "94.875"
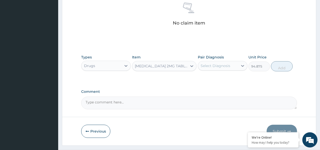
click at [212, 66] on div "Select Diagnosis" at bounding box center [216, 65] width 30 height 5
drag, startPoint x: 212, startPoint y: 78, endPoint x: 239, endPoint y: 72, distance: 28.2
click at [212, 79] on label "[MEDICAL_DATA]" at bounding box center [221, 78] width 31 height 5
checkbox input "true"
click at [274, 68] on button "Add" at bounding box center [282, 66] width 22 height 10
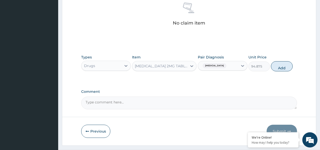
type input "0"
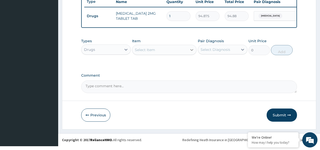
scroll to position [169, 0]
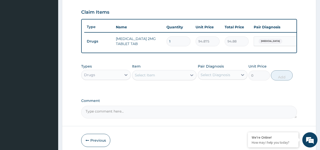
type input "0.00"
type input "2"
type input "189.75"
type input "2"
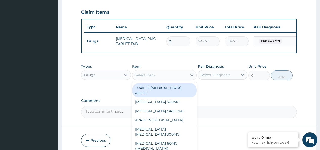
click at [145, 78] on div "Select Item" at bounding box center [145, 75] width 20 height 5
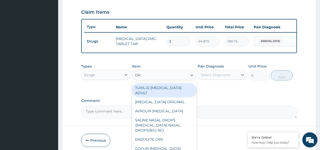
type input "ORS"
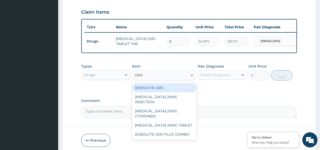
click at [154, 92] on div "EMZOLYTE ORS" at bounding box center [164, 87] width 65 height 9
type input "506"
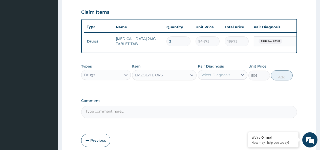
click at [208, 77] on div "Select Diagnosis" at bounding box center [216, 74] width 30 height 5
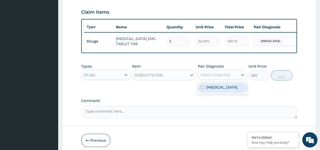
click at [211, 90] on label "Gastroenteritis" at bounding box center [221, 87] width 31 height 5
checkbox input "true"
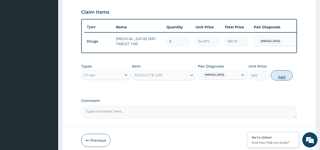
click at [282, 77] on button "Add" at bounding box center [282, 75] width 22 height 10
type input "0"
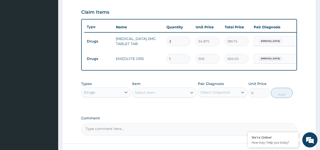
type input "0.00"
type input "3"
type input "1518.00"
type input "3"
click at [181, 96] on div "Select Item" at bounding box center [159, 93] width 55 height 8
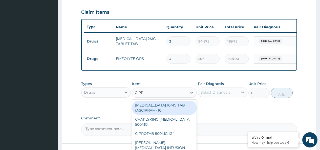
type input "CIPRO"
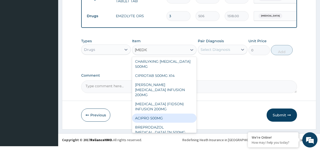
scroll to position [0, 0]
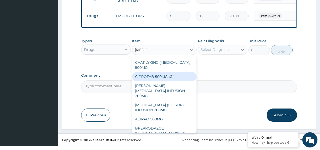
click at [171, 80] on div "CIPROTAB 500MG X14" at bounding box center [164, 76] width 65 height 9
type input "341.55"
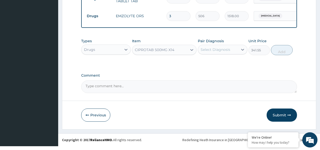
drag, startPoint x: 170, startPoint y: 78, endPoint x: 197, endPoint y: 63, distance: 30.3
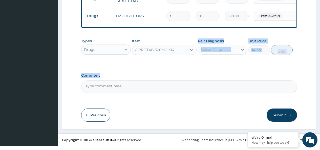
click at [222, 65] on div "Types Drugs Item CIPROTAB 500MG X14 Pair Diagnosis Select Diagnosis Unit Price …" at bounding box center [189, 50] width 216 height 29
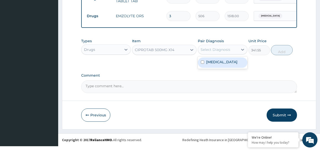
click at [206, 52] on div "Select Diagnosis" at bounding box center [216, 49] width 30 height 5
click at [215, 65] on label "Gastroenteritis" at bounding box center [221, 61] width 31 height 5
checkbox input "true"
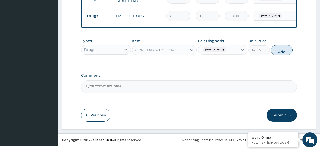
click at [276, 55] on button "Add" at bounding box center [282, 50] width 22 height 10
type input "0"
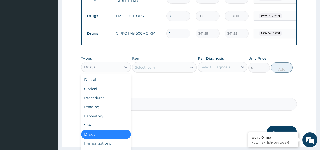
click at [120, 70] on div "Drugs" at bounding box center [101, 67] width 40 height 8
click at [106, 102] on div "Procedures" at bounding box center [106, 97] width 50 height 9
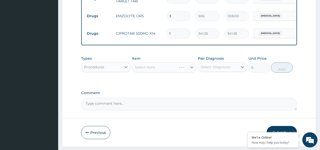
click at [156, 71] on div "Select Item" at bounding box center [164, 67] width 65 height 10
click at [156, 71] on div "Select Item" at bounding box center [159, 67] width 55 height 8
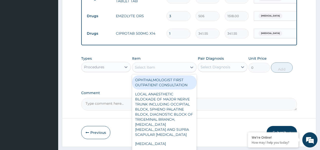
click at [156, 71] on div "Select Item" at bounding box center [159, 67] width 55 height 8
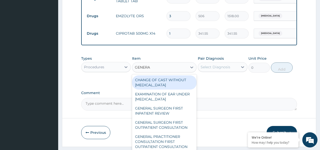
type input "GENERAL"
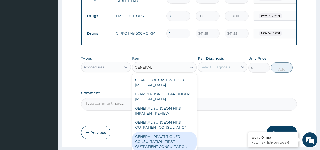
click at [158, 140] on div "GENERAL PRACTITIONER CONSULTATION FIRST OUTPATIENT CONSULTATION" at bounding box center [164, 141] width 65 height 19
type input "3795"
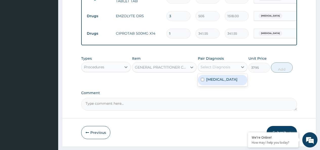
click at [212, 69] on div "Select Diagnosis" at bounding box center [216, 67] width 30 height 5
drag, startPoint x: 213, startPoint y: 85, endPoint x: 220, endPoint y: 83, distance: 6.8
click at [213, 82] on label "Gastroenteritis" at bounding box center [221, 79] width 31 height 5
checkbox input "true"
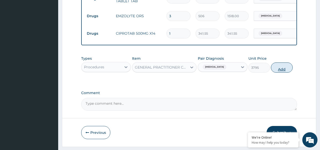
click at [276, 73] on button "Add" at bounding box center [282, 67] width 22 height 10
type input "0"
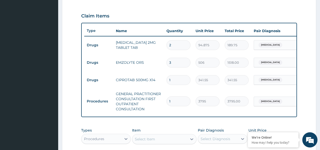
scroll to position [161, 0]
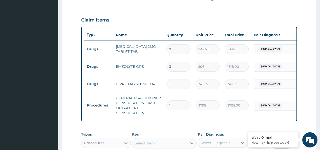
click at [173, 85] on input "1" at bounding box center [178, 84] width 24 height 10
type input "10"
type input "3415.50"
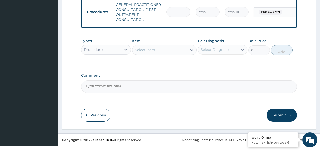
type input "10"
click at [282, 117] on button "Submit" at bounding box center [282, 115] width 30 height 13
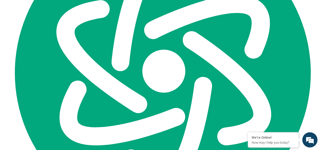
scroll to position [21, 0]
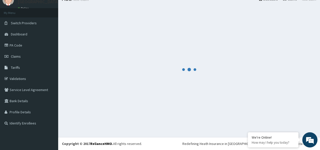
click at [132, 59] on div at bounding box center [189, 69] width 254 height 127
click at [132, 58] on div at bounding box center [189, 69] width 254 height 127
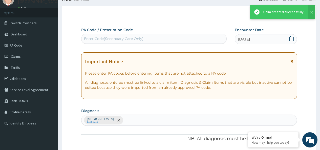
scroll to position [255, 0]
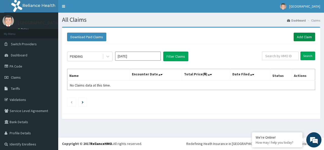
click at [298, 34] on link "Add Claim" at bounding box center [304, 37] width 22 height 9
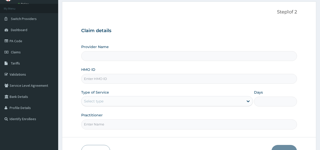
click at [110, 75] on input "HMO ID" at bounding box center [189, 79] width 216 height 10
type input "ACT/10101/A"
click at [116, 100] on div "Select type" at bounding box center [162, 101] width 162 height 8
click at [103, 104] on div "Select type" at bounding box center [162, 101] width 162 height 8
click at [106, 101] on div "Select type" at bounding box center [162, 101] width 162 height 8
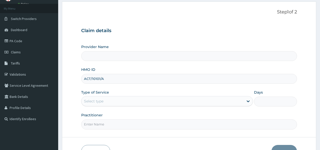
click at [108, 103] on div "Select type" at bounding box center [162, 101] width 162 height 8
click at [106, 101] on div "Select type" at bounding box center [162, 101] width 162 height 8
click at [106, 100] on div "Select type" at bounding box center [162, 101] width 162 height 8
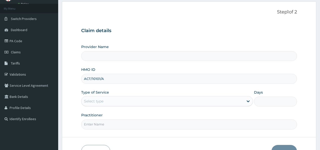
click at [110, 100] on div "Select type" at bounding box center [162, 101] width 162 height 8
click at [105, 116] on div "Practitioner" at bounding box center [189, 121] width 216 height 17
click at [121, 98] on div "Select type" at bounding box center [162, 101] width 162 height 8
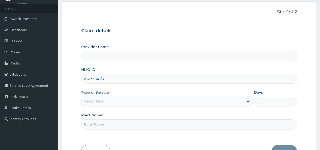
click at [121, 98] on div "Select type" at bounding box center [162, 101] width 162 height 8
click at [107, 58] on input "Provider Name" at bounding box center [189, 56] width 216 height 10
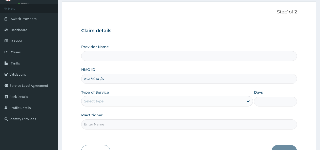
type input "[GEOGRAPHIC_DATA]"
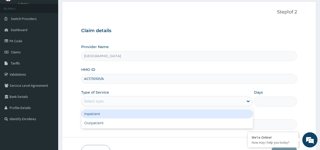
click at [101, 103] on div "Select type" at bounding box center [93, 101] width 19 height 5
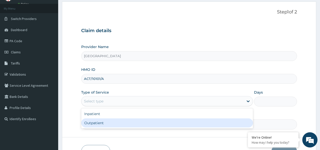
drag, startPoint x: 100, startPoint y: 123, endPoint x: 100, endPoint y: 117, distance: 6.1
click at [100, 123] on div "Outpatient" at bounding box center [167, 122] width 172 height 9
type input "1"
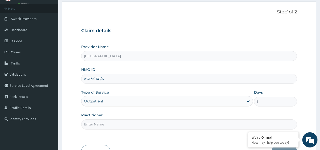
click at [101, 125] on input "Practitioner" at bounding box center [189, 124] width 216 height 10
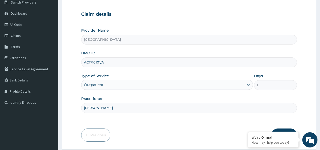
scroll to position [58, 0]
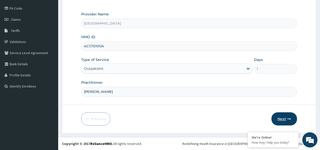
type input "EMMANUEL DORIS"
click at [280, 120] on button "Next" at bounding box center [284, 118] width 26 height 13
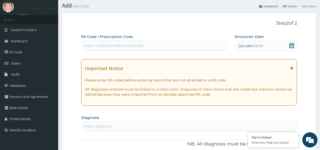
scroll to position [7, 0]
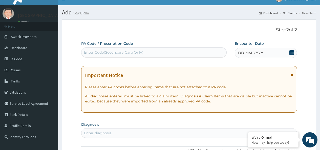
click at [292, 53] on icon at bounding box center [291, 52] width 5 height 5
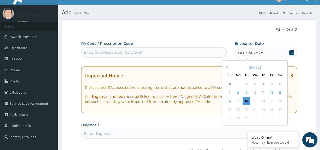
click at [226, 67] on button "Previous Month" at bounding box center [226, 67] width 3 height 3
click at [282, 110] on div "23" at bounding box center [280, 110] width 8 height 8
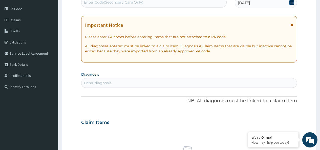
scroll to position [58, 0]
click at [102, 82] on div "Enter diagnosis" at bounding box center [98, 82] width 28 height 5
type input "SEPSIS"
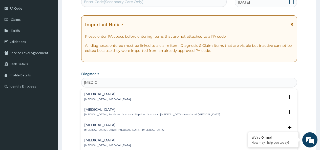
click at [94, 99] on p "Systemic infection , Sepsis" at bounding box center [107, 100] width 47 height 4
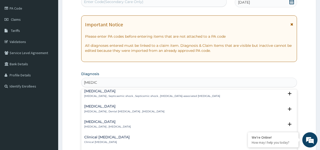
scroll to position [25, 0]
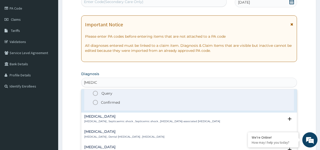
click at [104, 104] on p "Confirmed" at bounding box center [110, 102] width 19 height 5
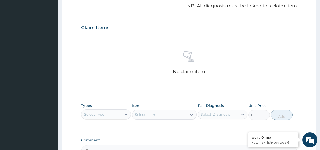
scroll to position [184, 0]
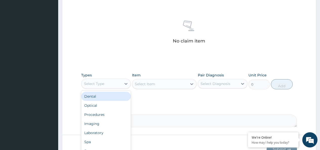
click at [103, 82] on div "Select Type" at bounding box center [94, 83] width 20 height 5
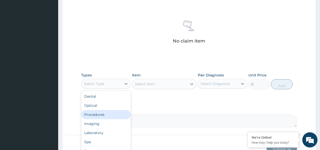
click at [103, 116] on div "Procedures" at bounding box center [106, 114] width 50 height 9
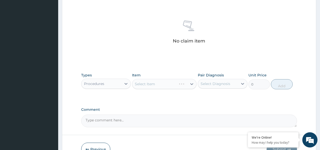
click at [154, 86] on div "Select Item" at bounding box center [164, 84] width 65 height 10
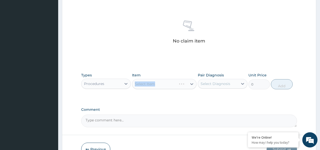
click at [158, 85] on div "Select Item" at bounding box center [164, 84] width 65 height 10
click at [161, 85] on div "Select Item" at bounding box center [164, 84] width 65 height 10
click at [152, 83] on div "Select Item" at bounding box center [164, 84] width 65 height 10
click at [151, 83] on div "Select Item" at bounding box center [164, 84] width 65 height 10
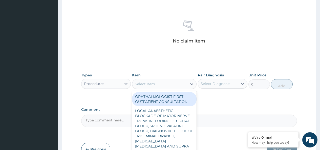
click at [151, 83] on div "Select Item" at bounding box center [145, 83] width 20 height 5
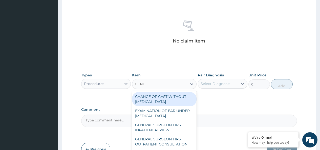
type input "GENER"
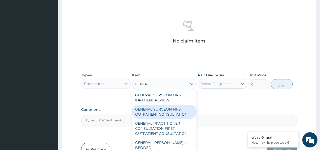
scroll to position [51, 0]
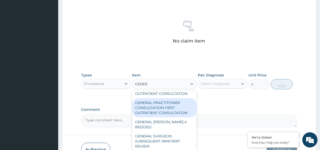
click at [159, 102] on div "GENERAL PRACTITIONER CONSULTATION FIRST OUTPATIENT CONSULTATION" at bounding box center [164, 107] width 65 height 19
type input "3795"
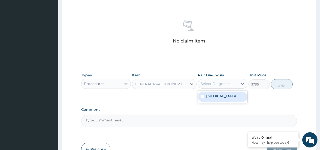
click at [212, 86] on div "Select Diagnosis" at bounding box center [216, 83] width 30 height 5
drag, startPoint x: 215, startPoint y: 98, endPoint x: 264, endPoint y: 87, distance: 50.9
click at [216, 98] on label "Sepsis" at bounding box center [221, 96] width 31 height 5
checkbox input "true"
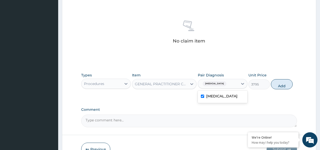
drag, startPoint x: 280, startPoint y: 85, endPoint x: 270, endPoint y: 87, distance: 10.6
click at [280, 84] on button "Add" at bounding box center [282, 84] width 22 height 10
type input "0"
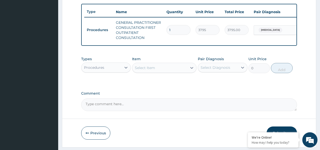
click at [112, 71] on div "Procedures" at bounding box center [101, 67] width 40 height 8
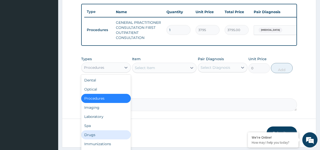
click at [98, 138] on div "Drugs" at bounding box center [106, 134] width 50 height 9
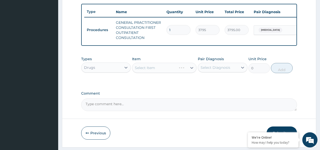
click at [146, 73] on div "Select Item" at bounding box center [164, 68] width 65 height 10
drag, startPoint x: 146, startPoint y: 73, endPoint x: 153, endPoint y: 72, distance: 6.9
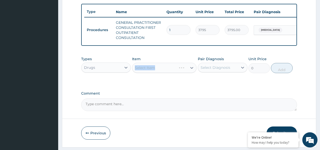
click at [147, 73] on div "Select Item" at bounding box center [164, 68] width 65 height 10
click at [154, 72] on div "Select Item" at bounding box center [164, 68] width 65 height 10
click at [153, 73] on div "Select Item" at bounding box center [164, 68] width 65 height 10
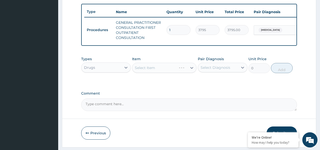
click at [153, 73] on div "Select Item" at bounding box center [164, 68] width 65 height 10
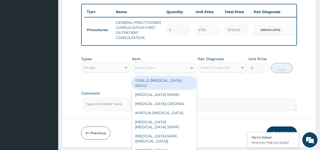
click at [153, 70] on div "Select Item" at bounding box center [145, 67] width 20 height 5
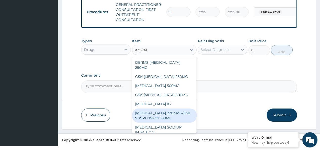
scroll to position [0, 0]
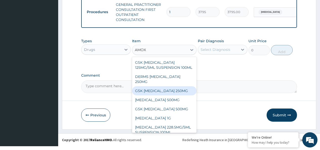
type input "AMO"
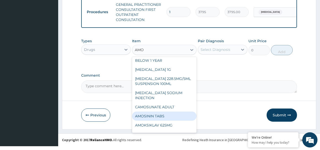
scroll to position [213, 0]
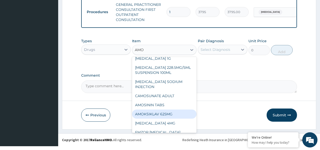
click at [173, 110] on div "AMOKSIKLAV 625MG" at bounding box center [164, 114] width 65 height 9
type input "695.75"
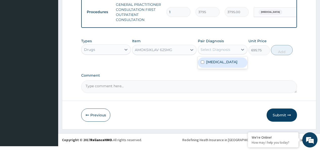
click at [207, 52] on div "Select Diagnosis" at bounding box center [216, 49] width 30 height 5
click at [232, 67] on div "Sepsis" at bounding box center [223, 62] width 50 height 10
checkbox input "true"
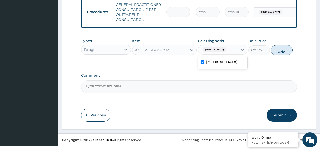
click at [286, 55] on button "Add" at bounding box center [282, 50] width 22 height 10
type input "0"
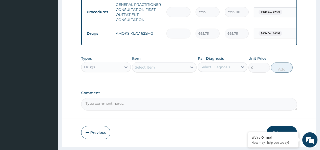
type input "0.00"
click at [176, 33] on input "number" at bounding box center [178, 34] width 24 height 10
type input "76"
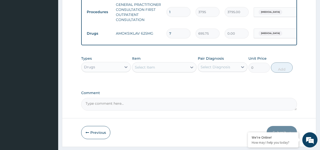
type input "52877.00"
type input "7"
type input "4870.25"
type input "0.00"
type input "6"
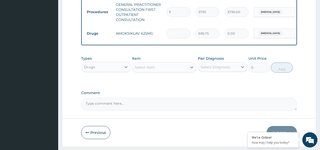
type input "4174.50"
type input "6"
click at [169, 71] on div "Select Item" at bounding box center [159, 67] width 55 height 8
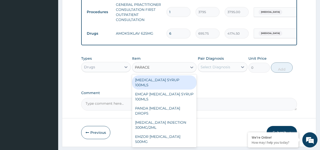
type input "PARACET"
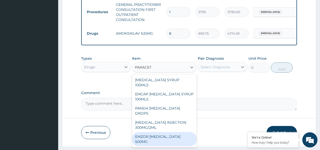
click at [171, 132] on div "EMZOR PARACETAMOL 500MG" at bounding box center [164, 139] width 65 height 14
type input "25.3"
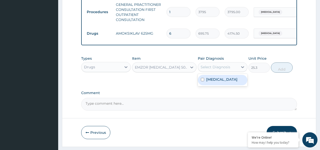
click at [207, 70] on div "Select Diagnosis" at bounding box center [216, 67] width 30 height 5
click at [208, 82] on label "Sepsis" at bounding box center [221, 79] width 31 height 5
checkbox input "true"
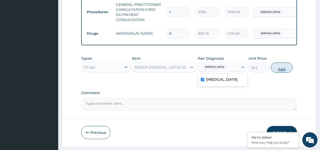
click at [284, 70] on button "Add" at bounding box center [282, 67] width 22 height 10
type input "0"
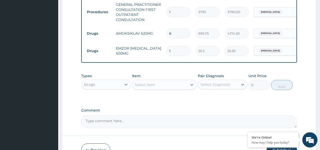
type input "18"
type input "455.40"
type input "18"
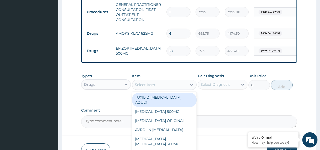
click at [154, 87] on div "Select Item" at bounding box center [145, 84] width 20 height 5
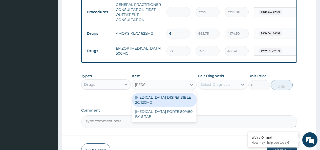
type input "COART"
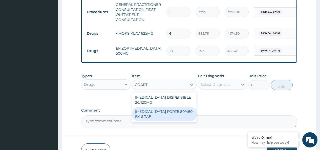
click at [172, 118] on div "COARTEM FORTE 80/480 BY 6 TAB" at bounding box center [164, 114] width 65 height 14
type input "480.7"
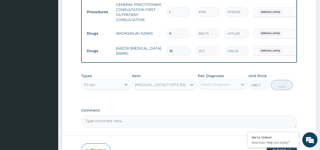
click at [210, 87] on div "Select Diagnosis" at bounding box center [216, 84] width 30 height 5
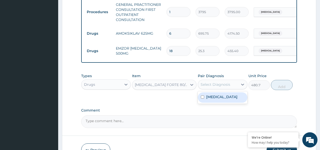
drag, startPoint x: 207, startPoint y: 100, endPoint x: 246, endPoint y: 97, distance: 38.8
click at [208, 99] on label "Sepsis" at bounding box center [221, 96] width 31 height 5
checkbox input "true"
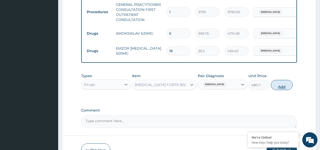
click at [280, 89] on button "Add" at bounding box center [282, 85] width 22 height 10
type input "0"
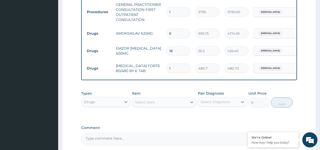
type input "0.00"
type input "6"
type input "2884.20"
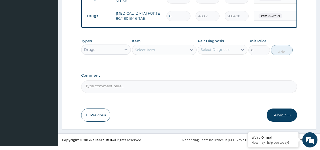
type input "6"
click at [282, 120] on button "Submit" at bounding box center [282, 115] width 30 height 13
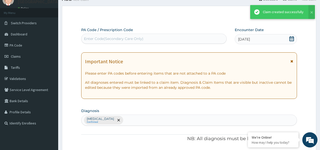
scroll to position [255, 0]
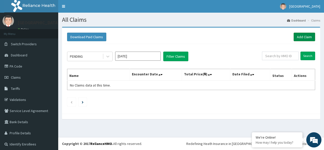
click at [300, 38] on link "Add Claim" at bounding box center [304, 37] width 22 height 9
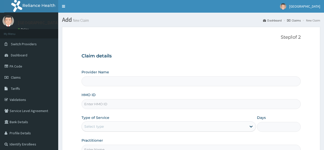
type input "[GEOGRAPHIC_DATA]"
